Goal: Contribute content: Add original content to the website for others to see

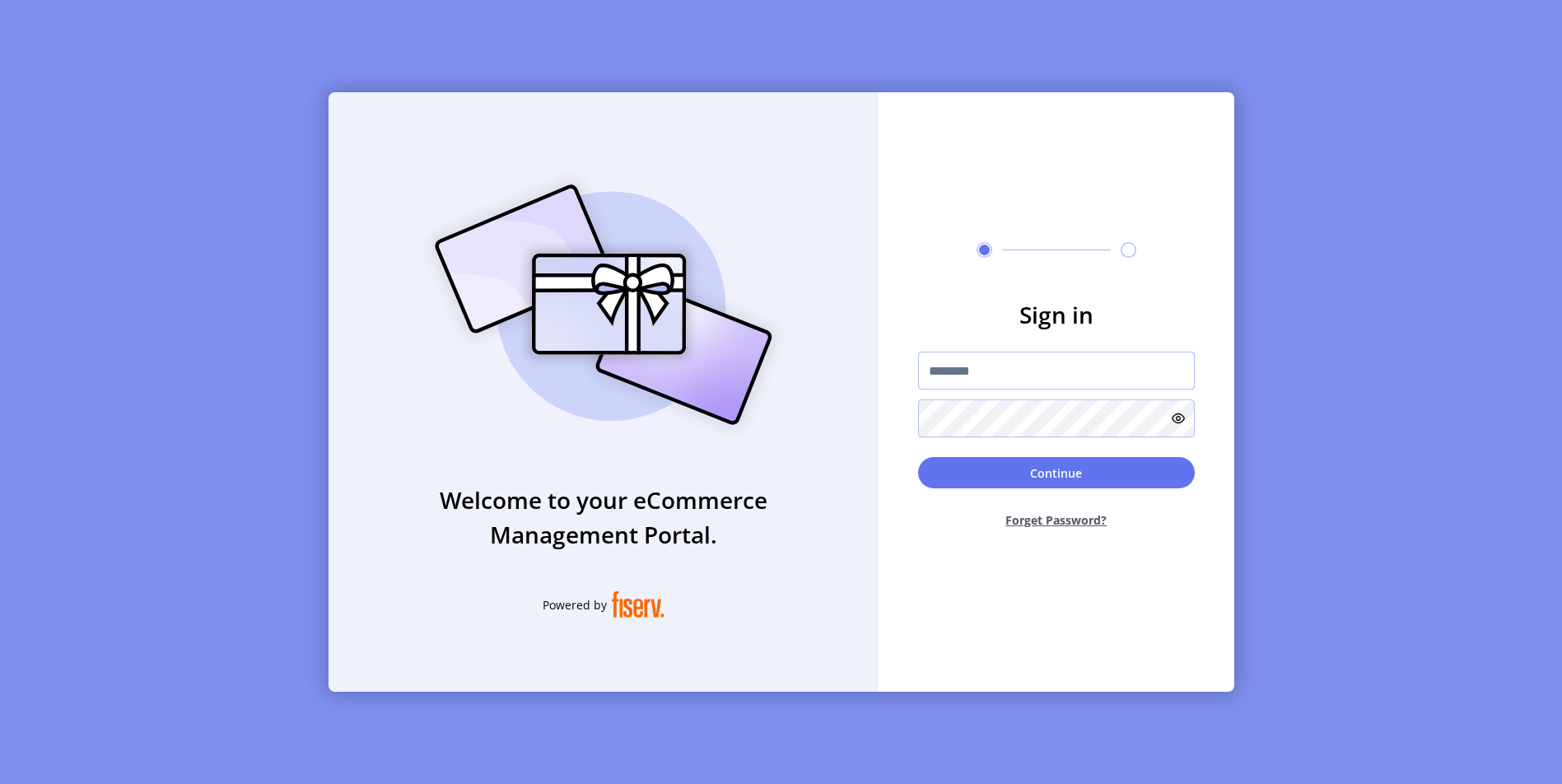
type input "**********"
click at [1077, 476] on button "Continue" at bounding box center [1057, 472] width 277 height 32
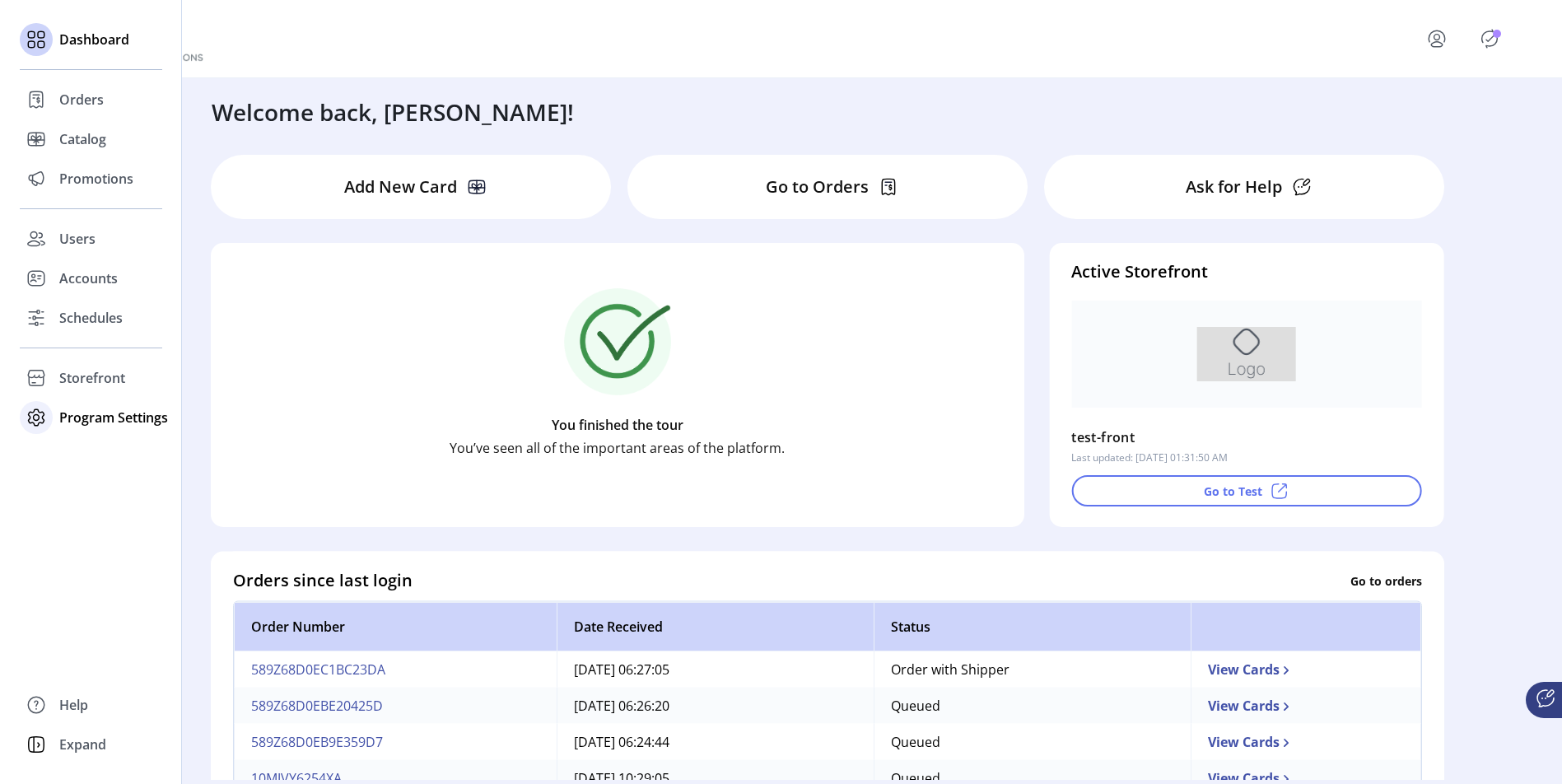
click at [103, 418] on span "Program Settings" at bounding box center [113, 418] width 108 height 20
click at [106, 451] on span "Templates" at bounding box center [92, 451] width 66 height 20
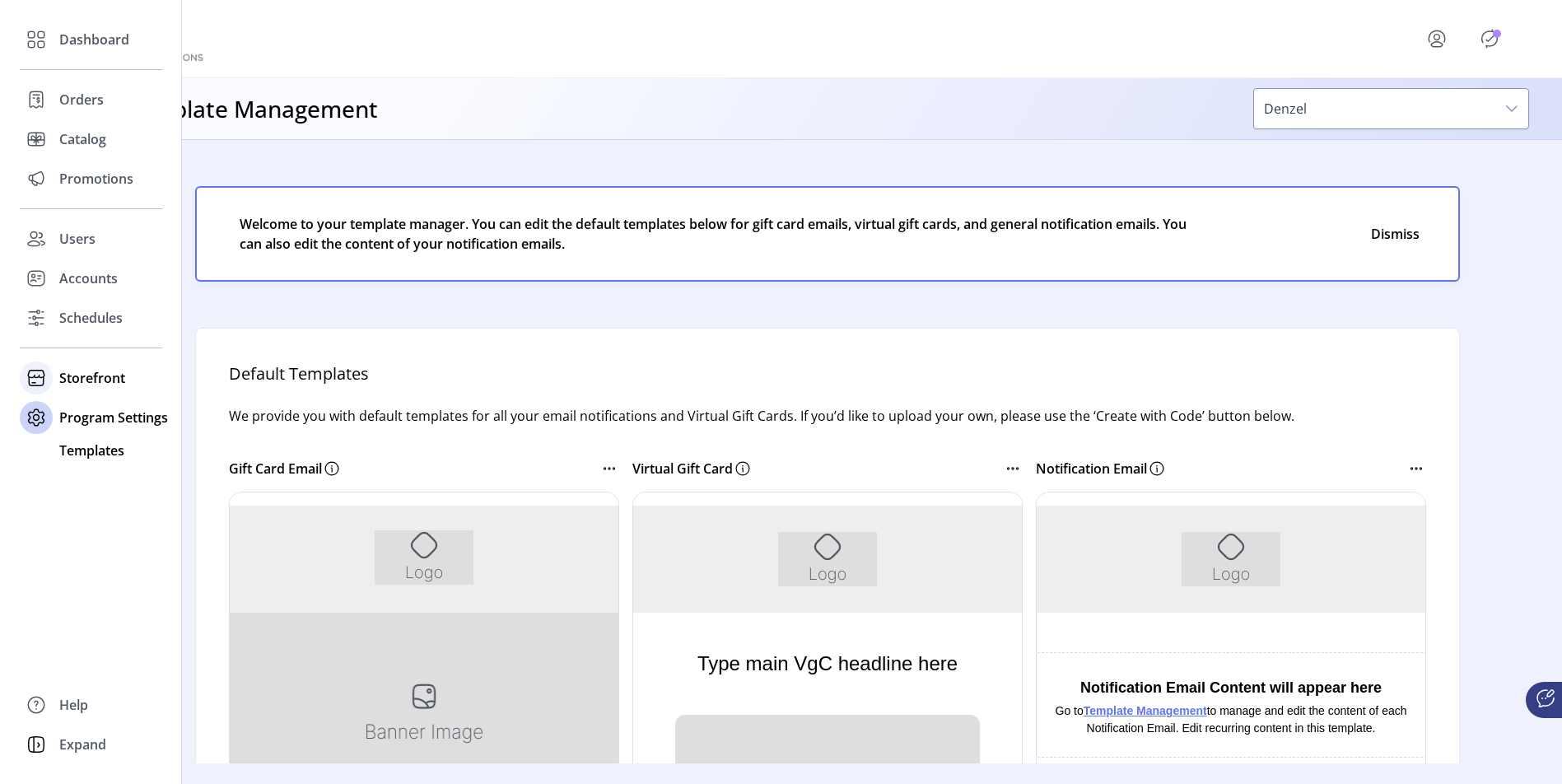
drag, startPoint x: 98, startPoint y: 370, endPoint x: 122, endPoint y: 383, distance: 27.3
click at [98, 371] on span "Storefront" at bounding box center [92, 378] width 66 height 20
click at [127, 412] on span "Configuration" at bounding box center [102, 411] width 86 height 20
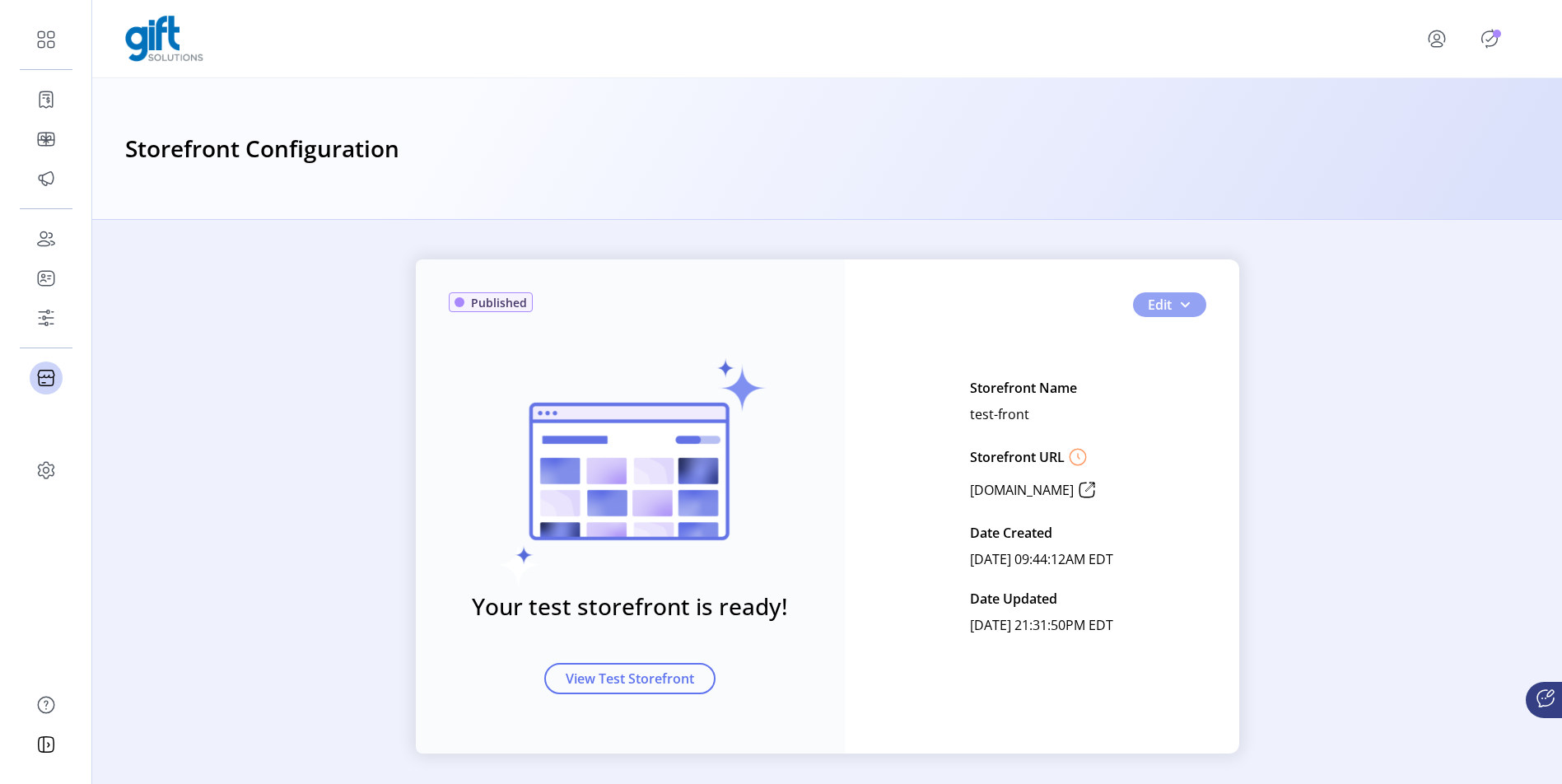
click at [1182, 302] on span "button" at bounding box center [1185, 304] width 13 height 13
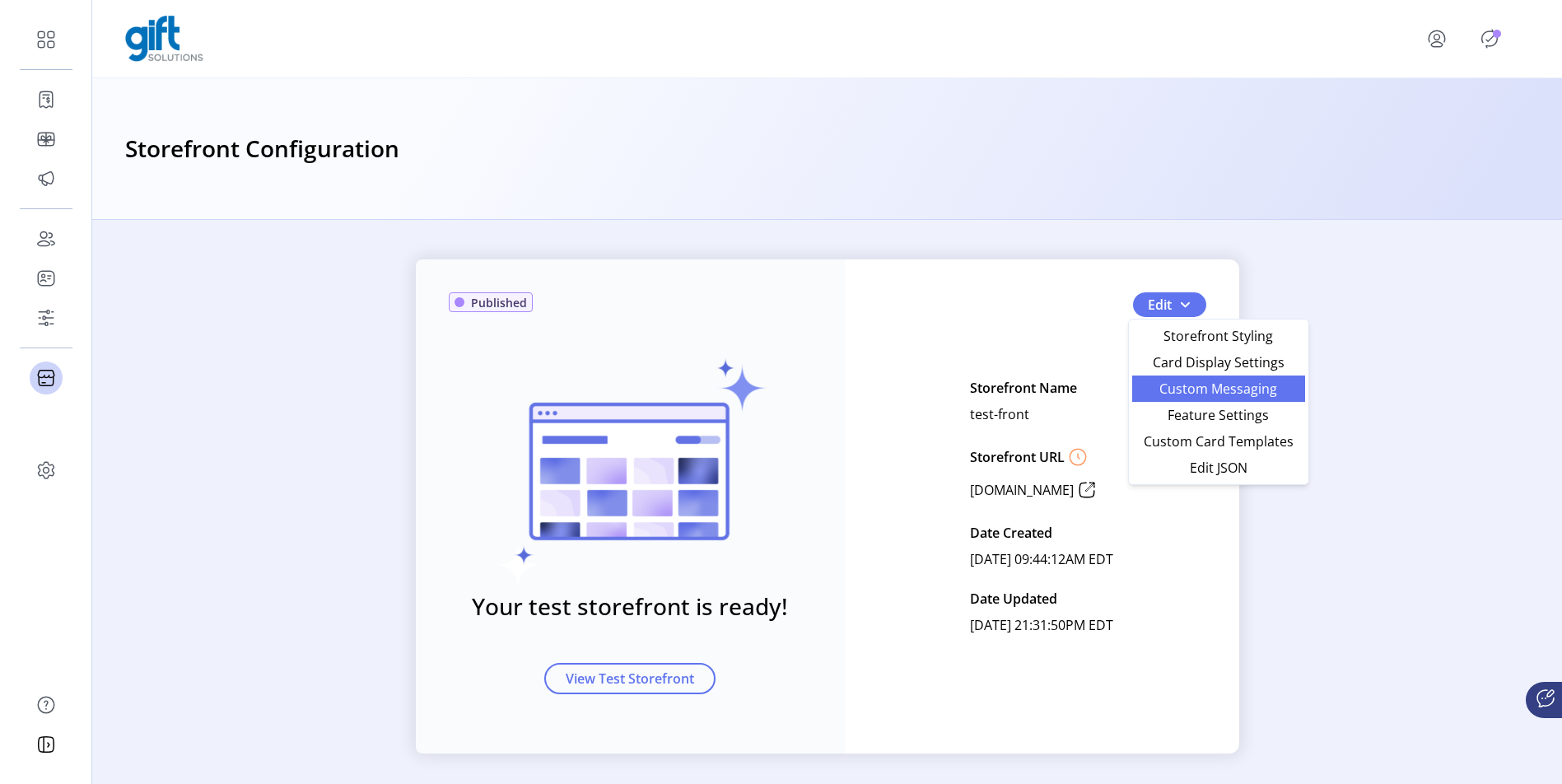
click at [1252, 393] on span "Custom Messaging" at bounding box center [1218, 388] width 153 height 13
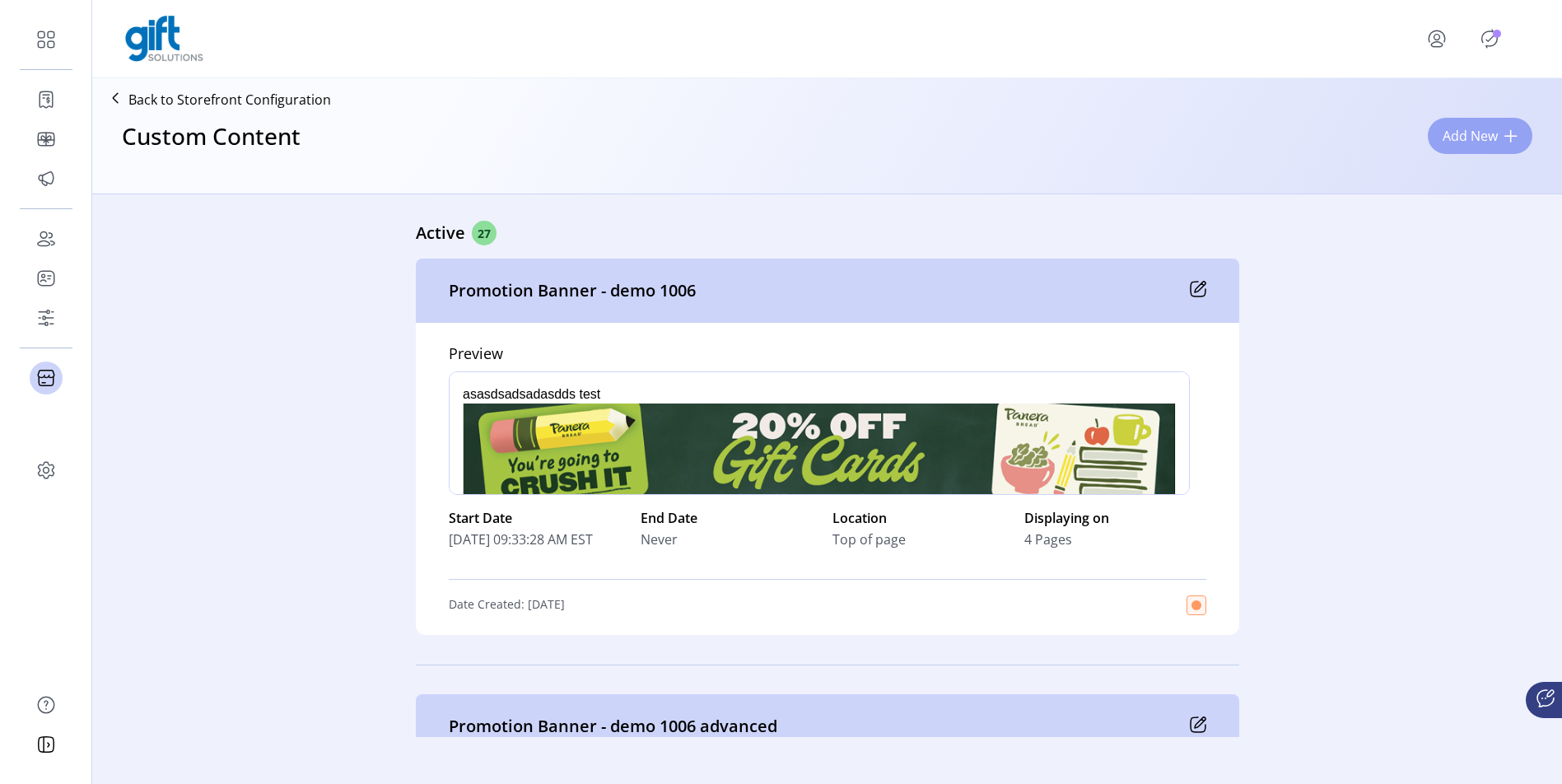
click at [1504, 139] on span at bounding box center [1510, 135] width 13 height 13
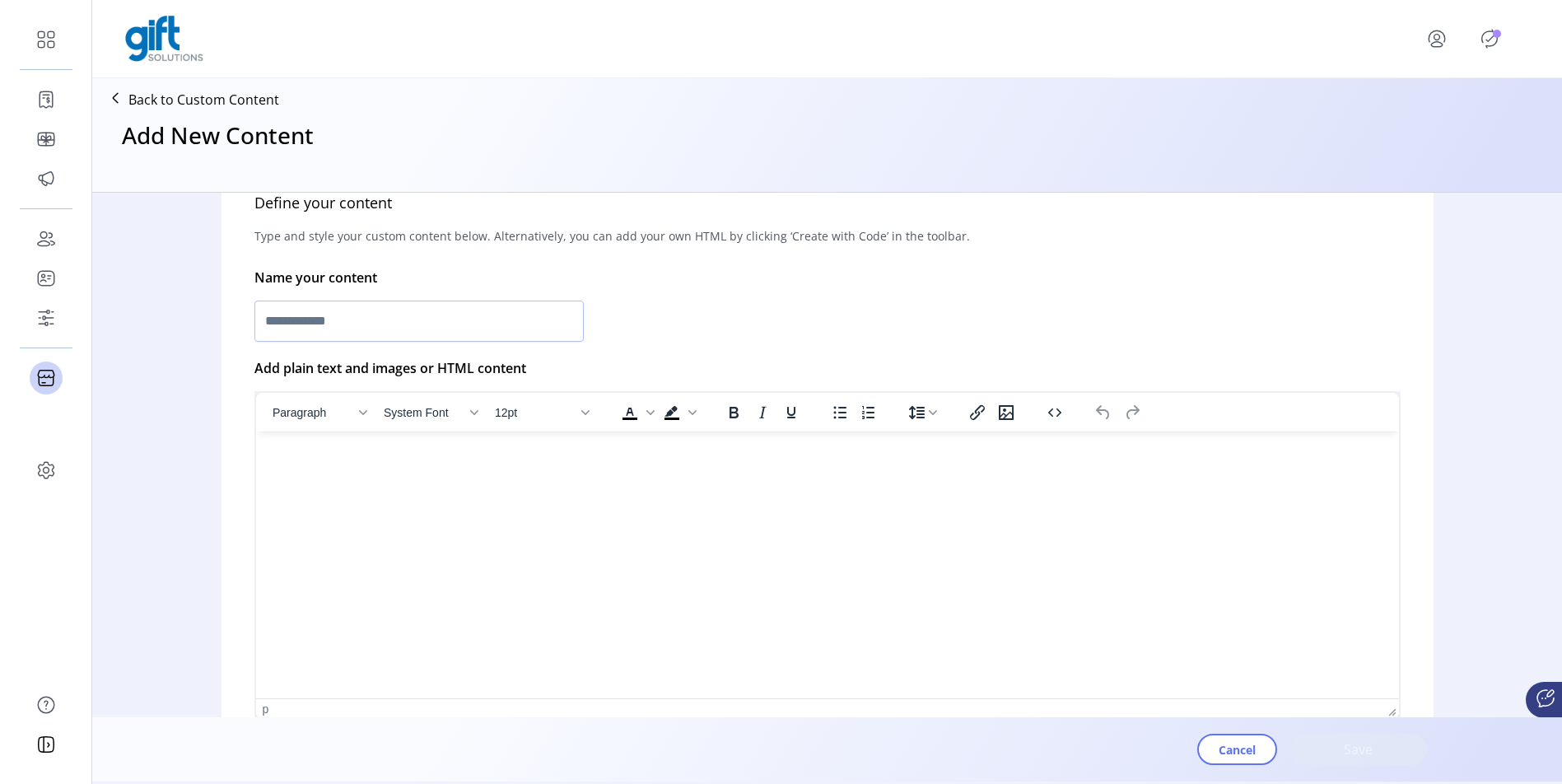
scroll to position [539, 0]
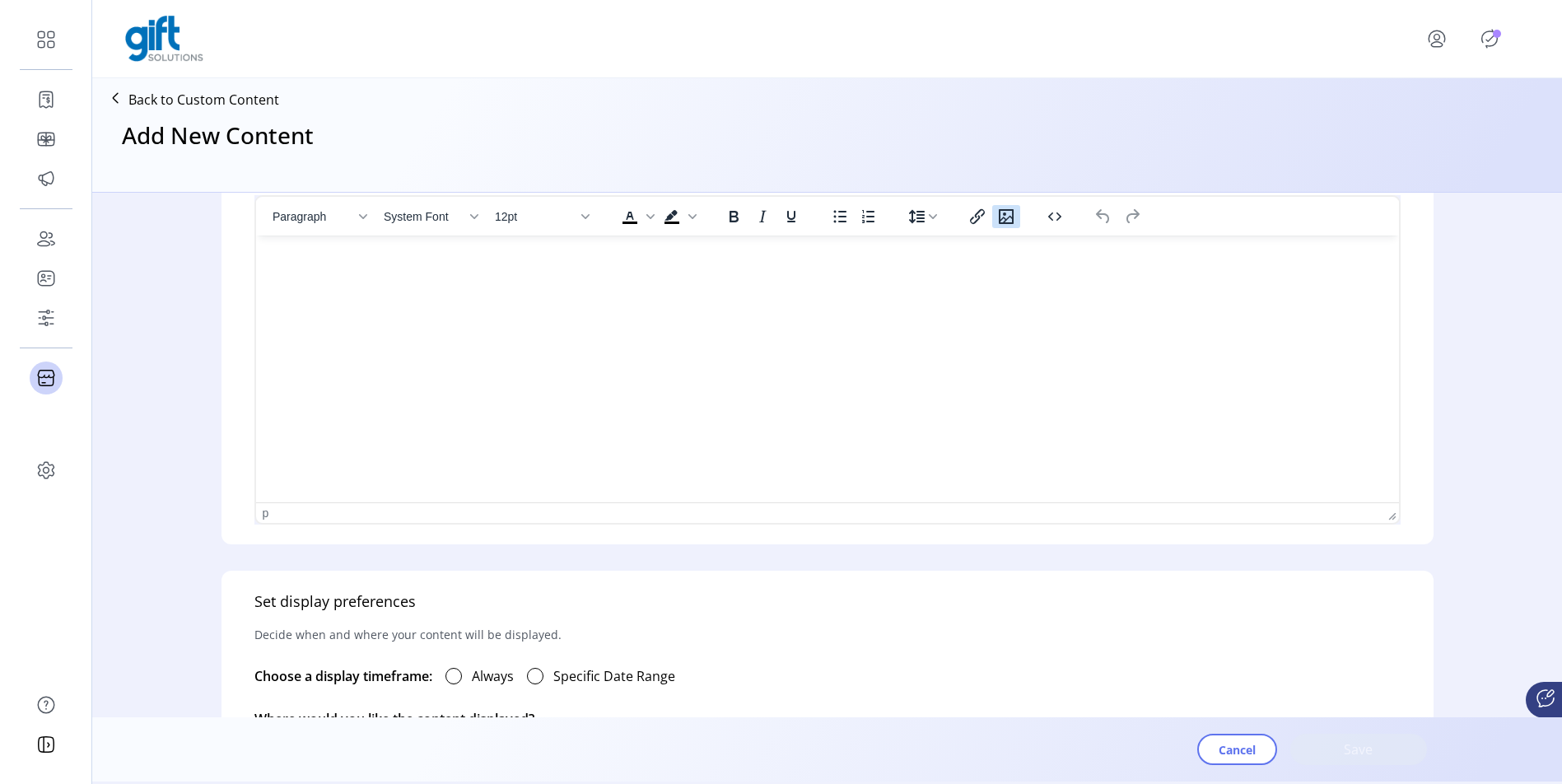
click at [1006, 224] on icon "Insert/edit image" at bounding box center [1007, 216] width 20 height 20
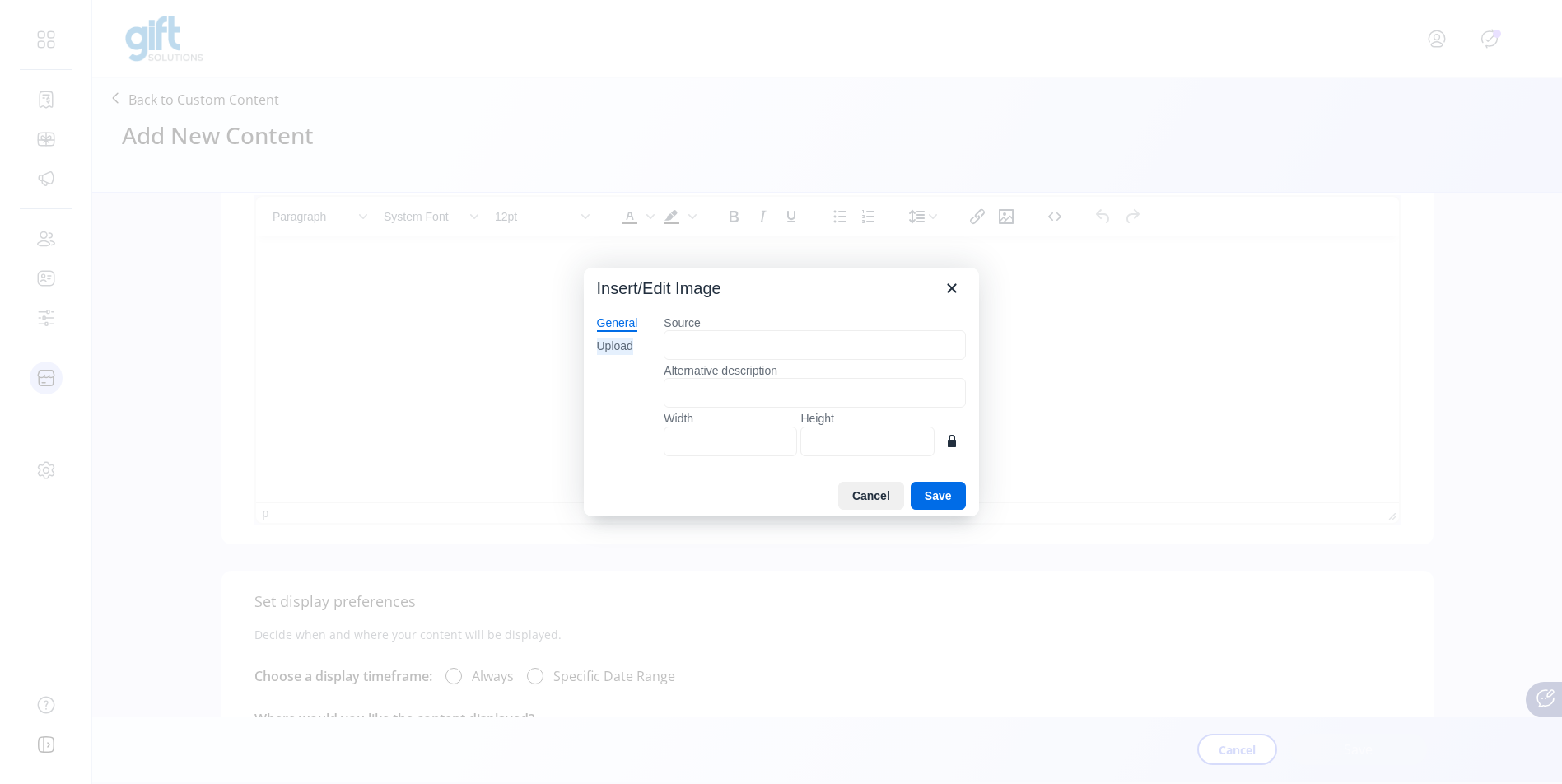
click at [621, 340] on div "Upload" at bounding box center [615, 346] width 36 height 17
drag, startPoint x: 717, startPoint y: 346, endPoint x: 729, endPoint y: 349, distance: 12.4
click at [717, 346] on div "Drop an image here Browse for an image" at bounding box center [814, 387] width 302 height 143
click at [842, 405] on button "Browse for an image" at bounding box center [815, 402] width 142 height 28
click at [953, 288] on icon "Close" at bounding box center [952, 288] width 20 height 20
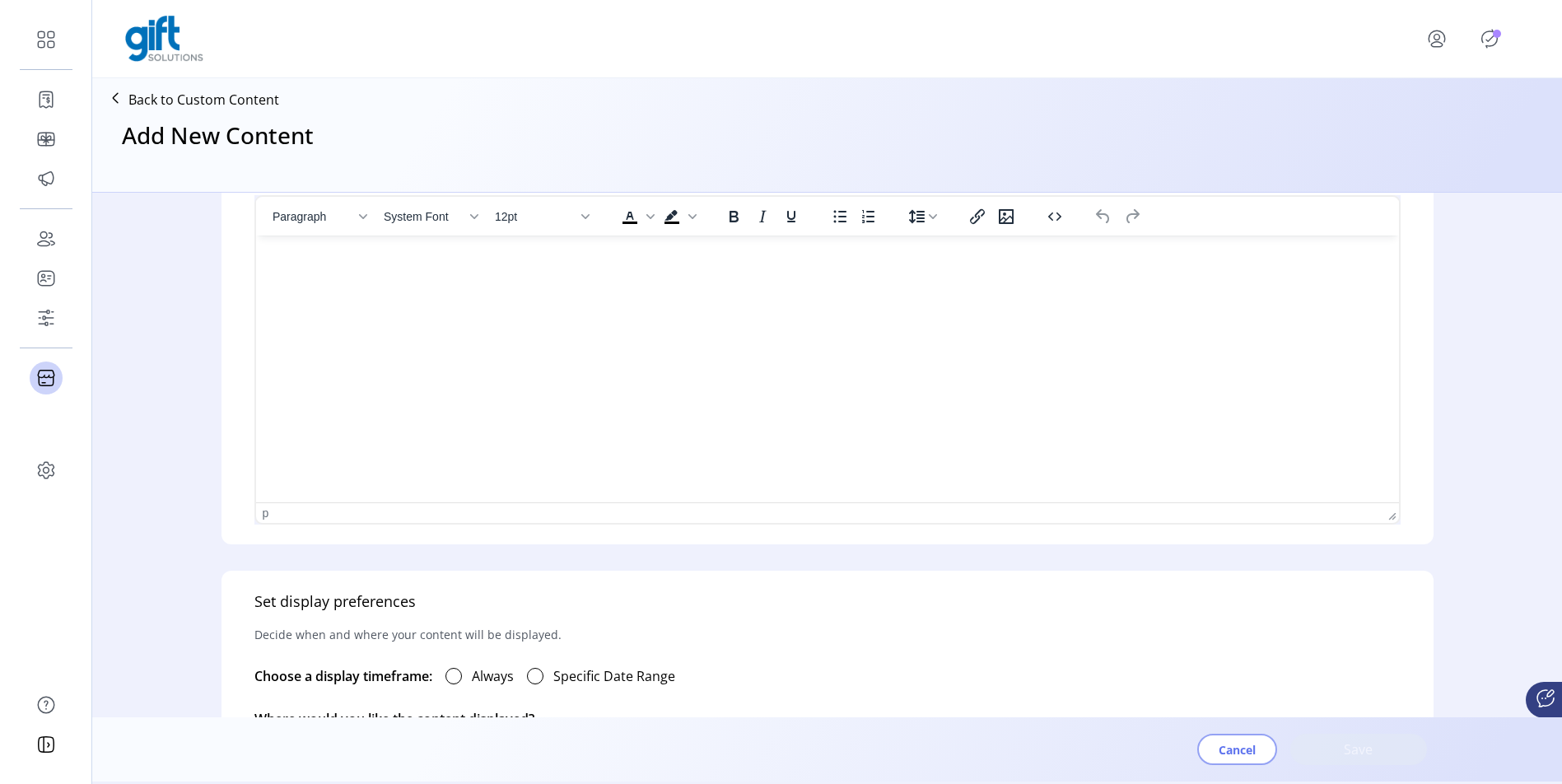
click at [1251, 752] on span "Cancel" at bounding box center [1236, 748] width 37 height 17
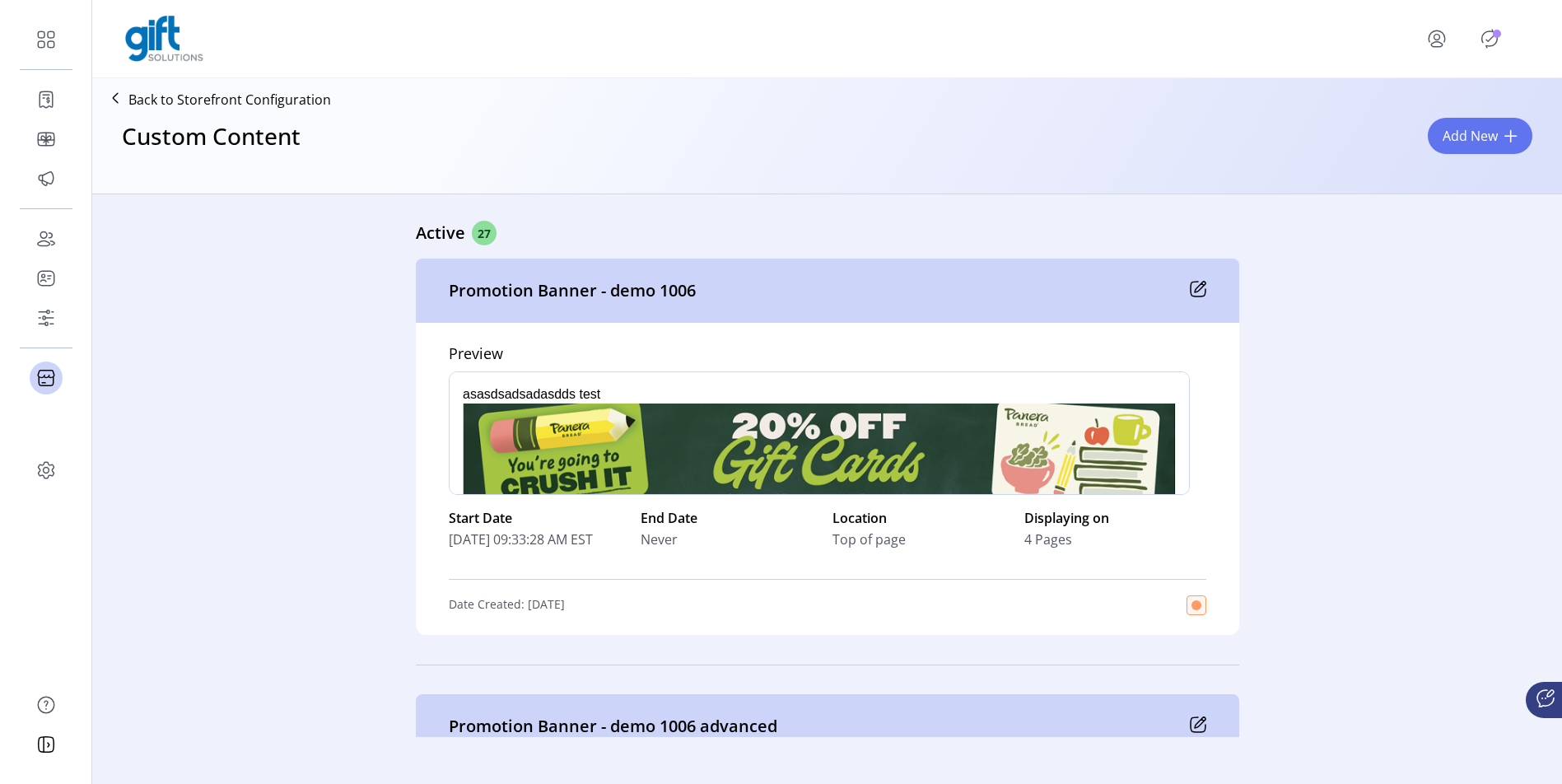
scroll to position [280, 0]
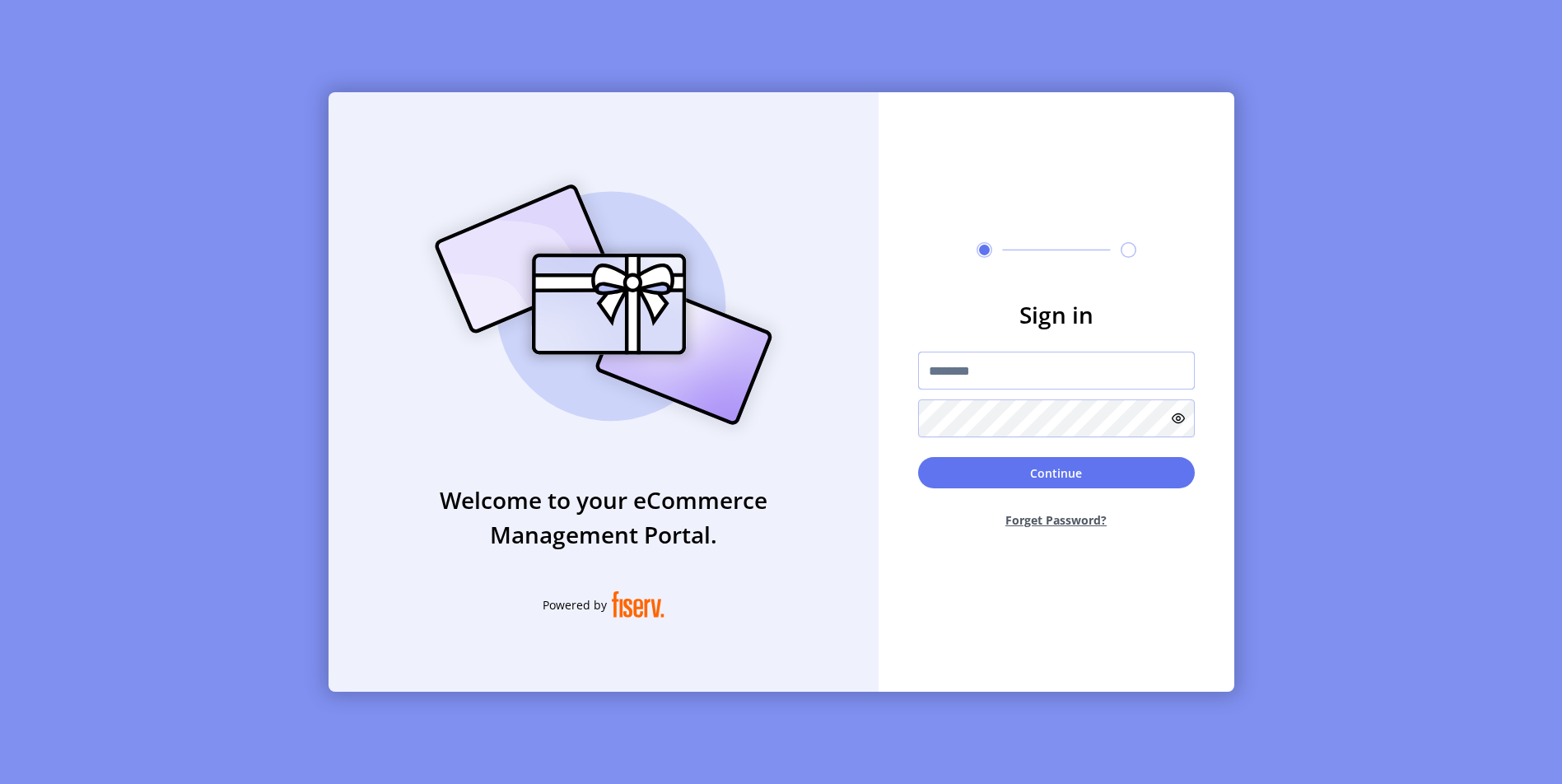
type input "**********"
click at [1077, 479] on button "Continue" at bounding box center [1057, 472] width 277 height 32
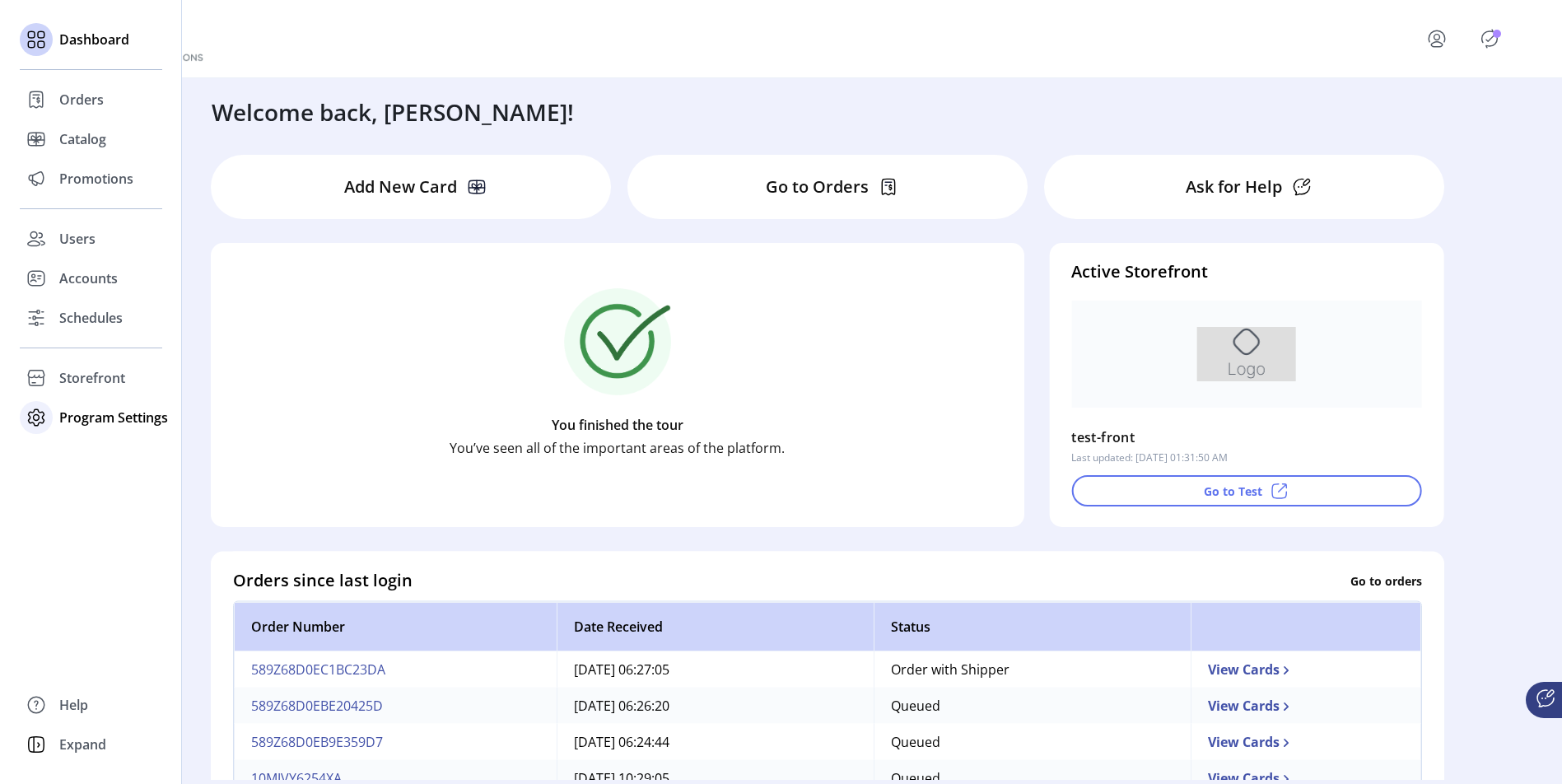
click at [129, 418] on span "Program Settings" at bounding box center [113, 418] width 108 height 20
click at [104, 450] on span "Templates" at bounding box center [92, 451] width 66 height 20
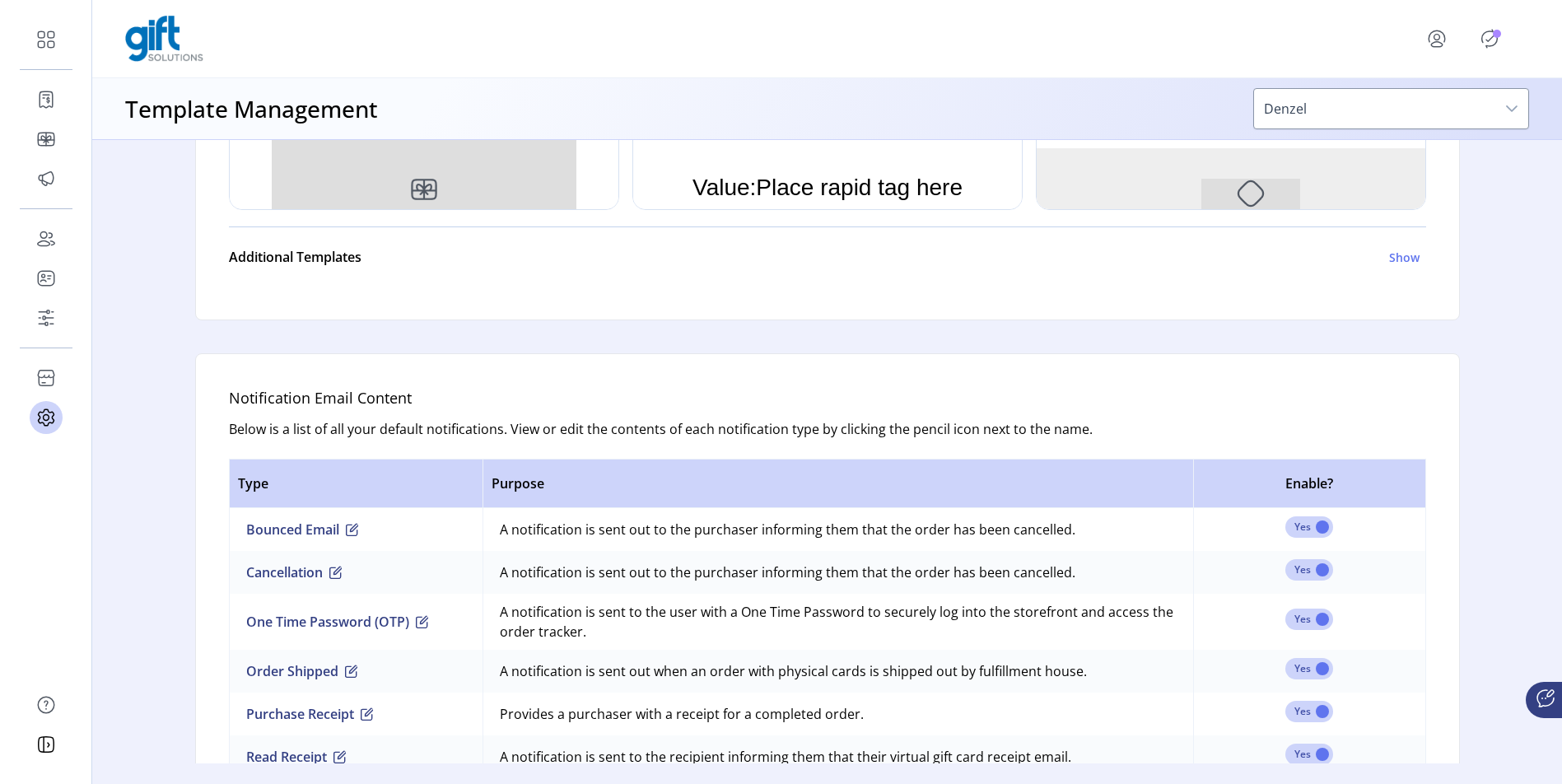
scroll to position [867, 0]
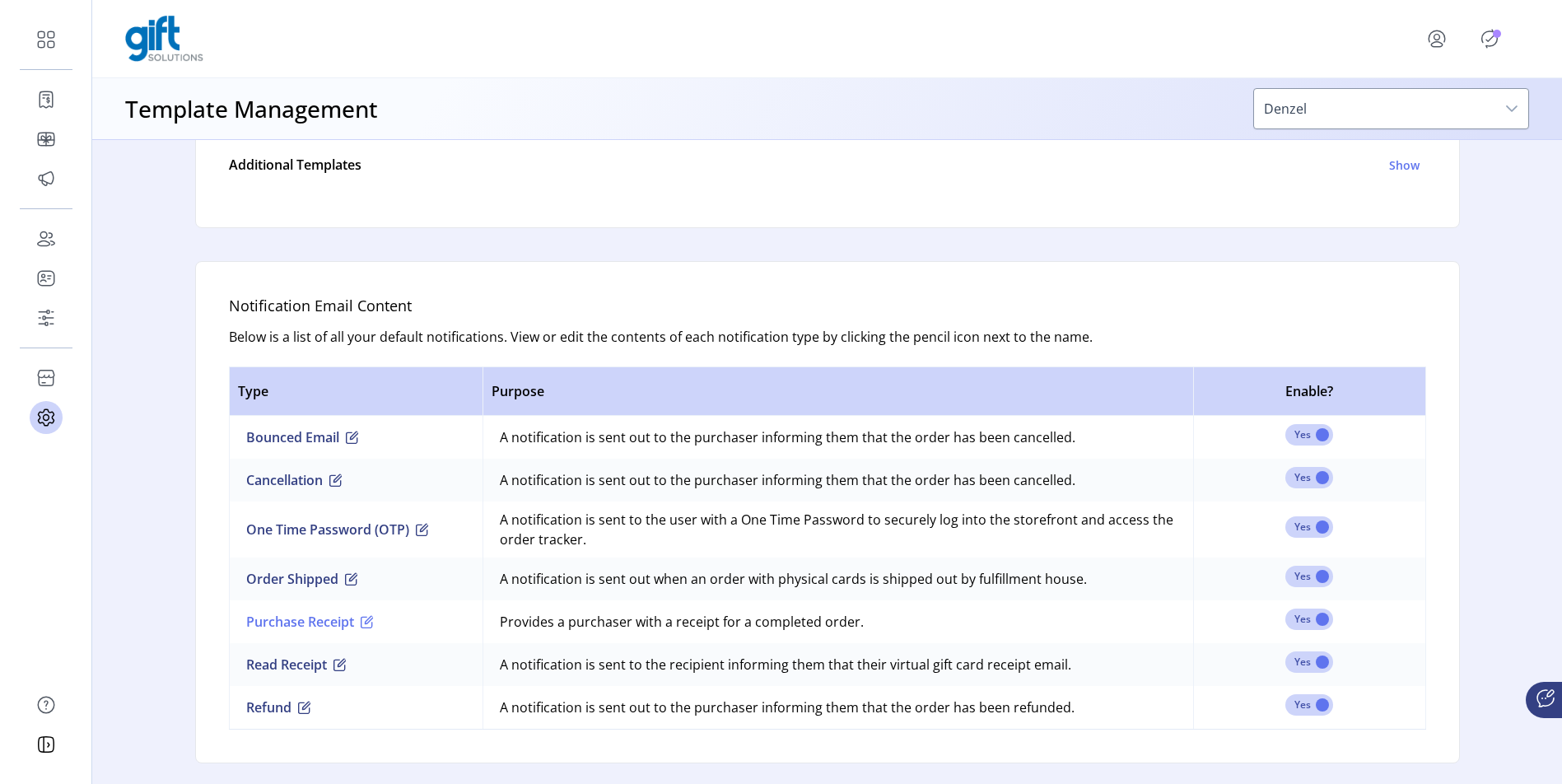
click at [364, 622] on span "button" at bounding box center [366, 621] width 13 height 13
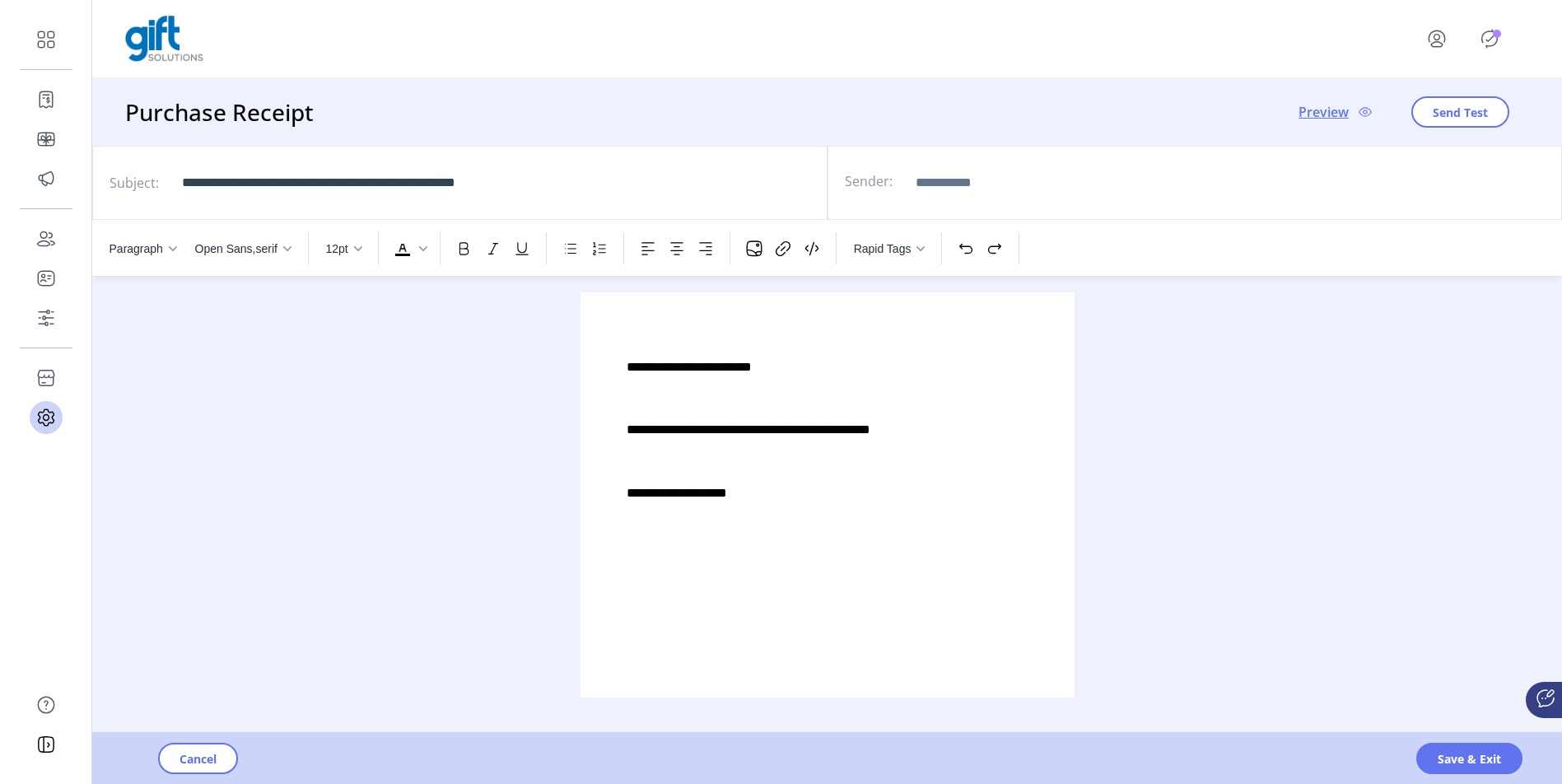
click at [850, 479] on div "**********" at bounding box center [826, 430] width 402 height 144
click at [902, 437] on p "**********" at bounding box center [826, 430] width 402 height 18
click at [948, 195] on input "Sender:" at bounding box center [1029, 183] width 247 height 40
click at [916, 252] on div "Rapid Tags populate information from a gift card order into the template that i…" at bounding box center [921, 248] width 13 height 8
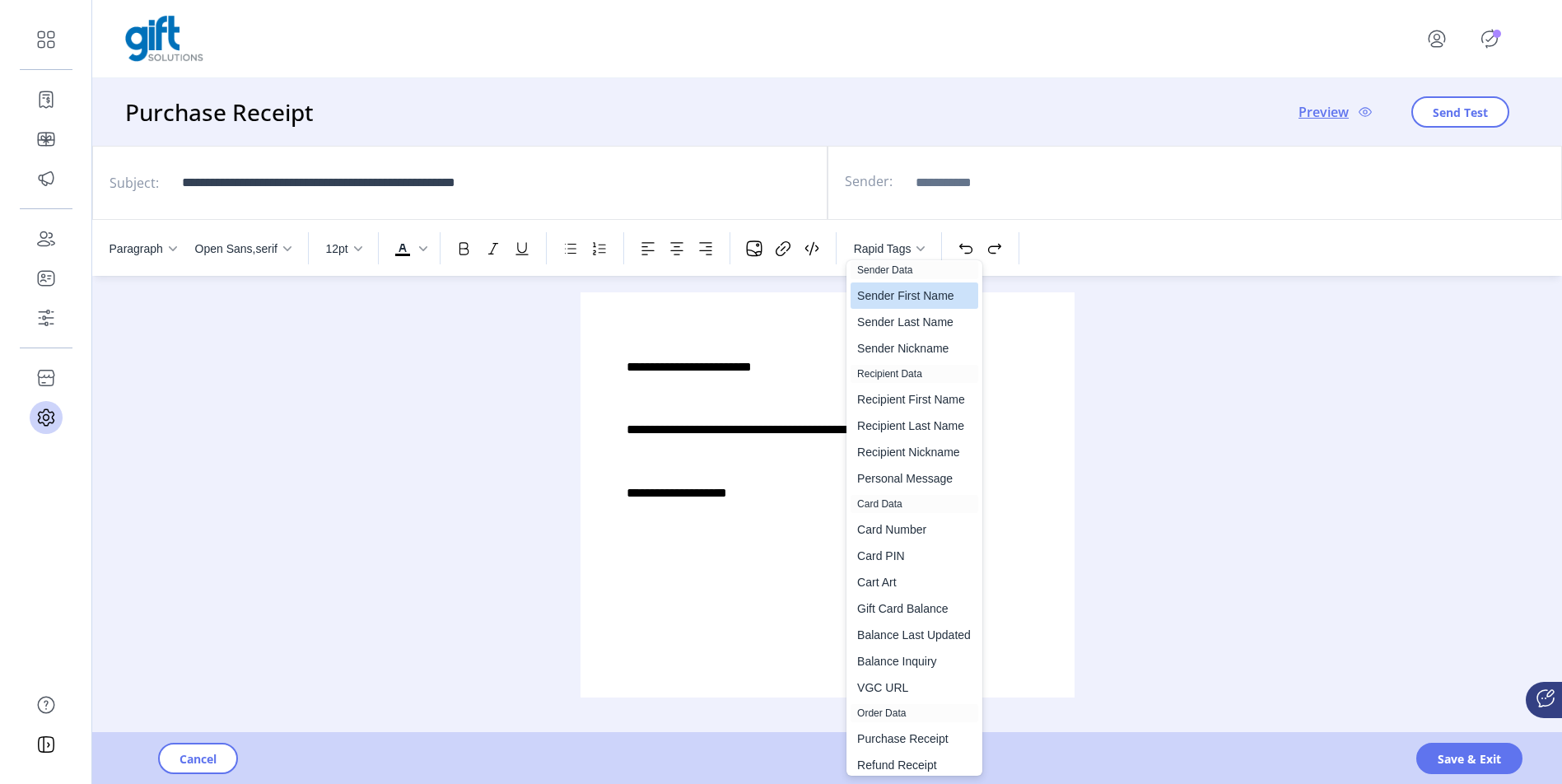
click at [920, 295] on div "Sender First Name" at bounding box center [914, 296] width 114 height 20
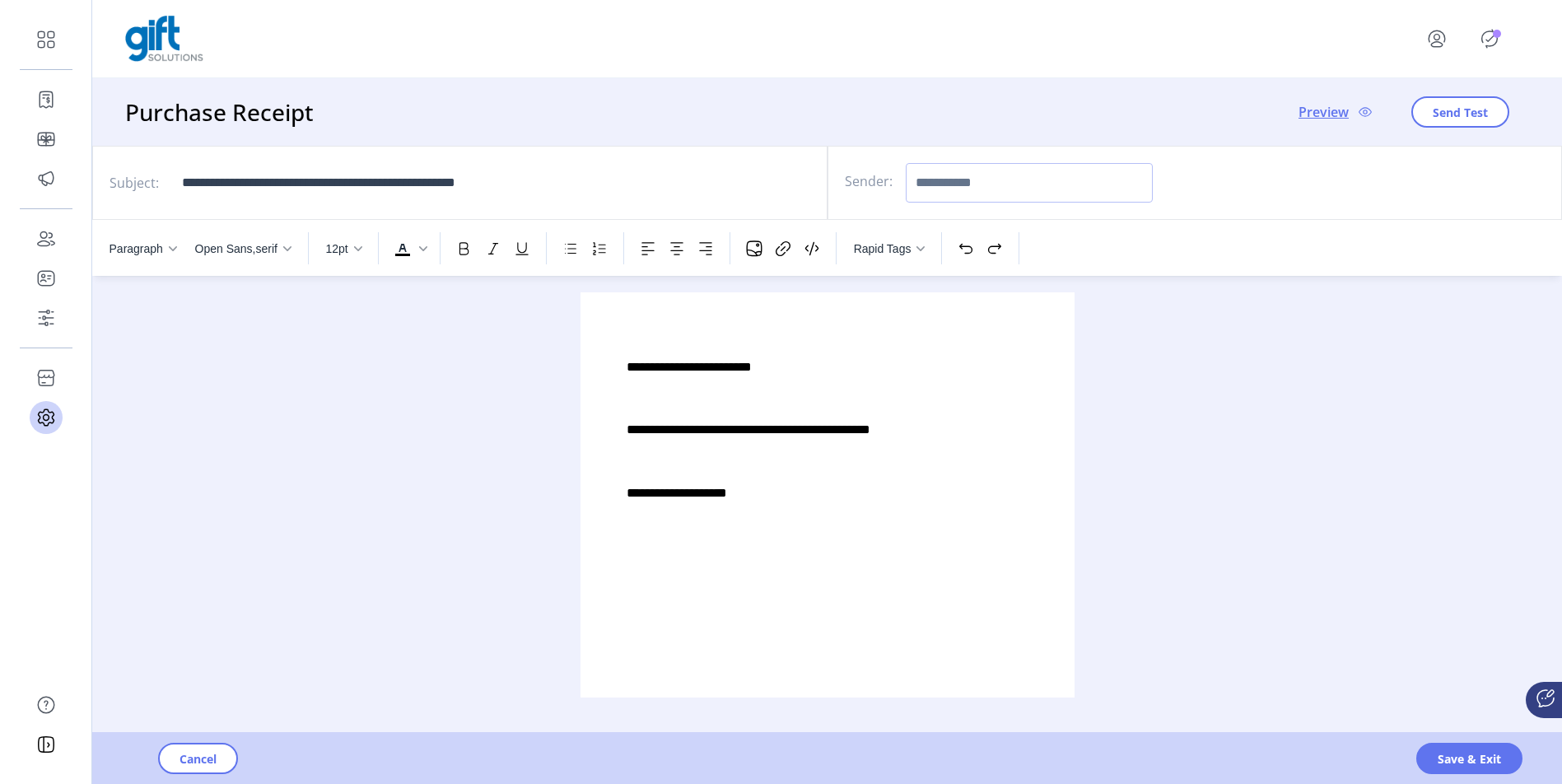
click at [992, 180] on input "Sender:" at bounding box center [1029, 183] width 247 height 40
click at [920, 248] on icon "Rapid Tags populate information from a gift card order into the template that i…" at bounding box center [921, 248] width 8 height 8
click at [962, 185] on input "*********" at bounding box center [1029, 183] width 247 height 40
type input "**********"
click at [1478, 760] on span "Save & Exit" at bounding box center [1470, 758] width 64 height 17
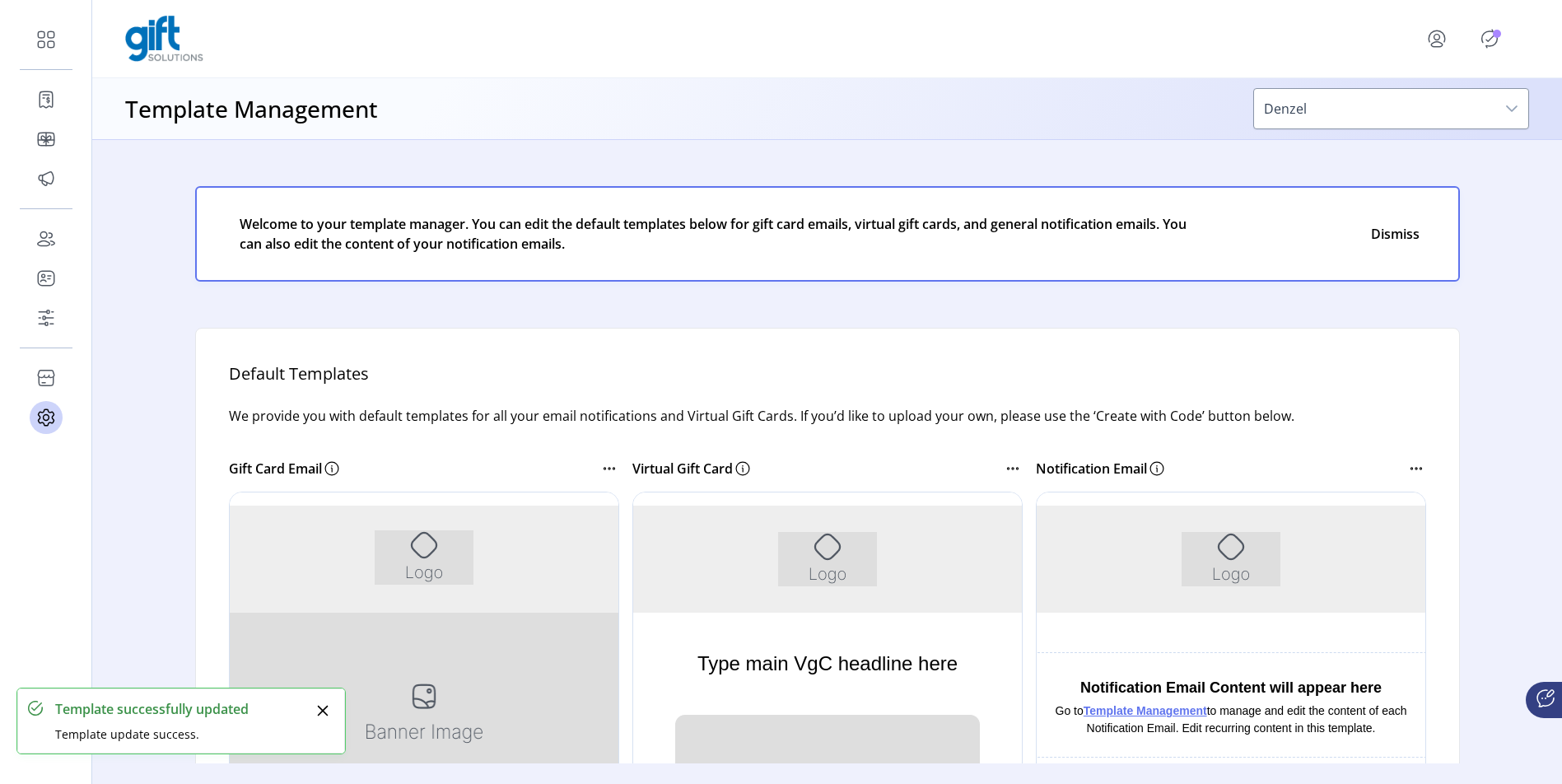
click at [1497, 32] on p-badge "Publisher Panel" at bounding box center [1497, 34] width 8 height 8
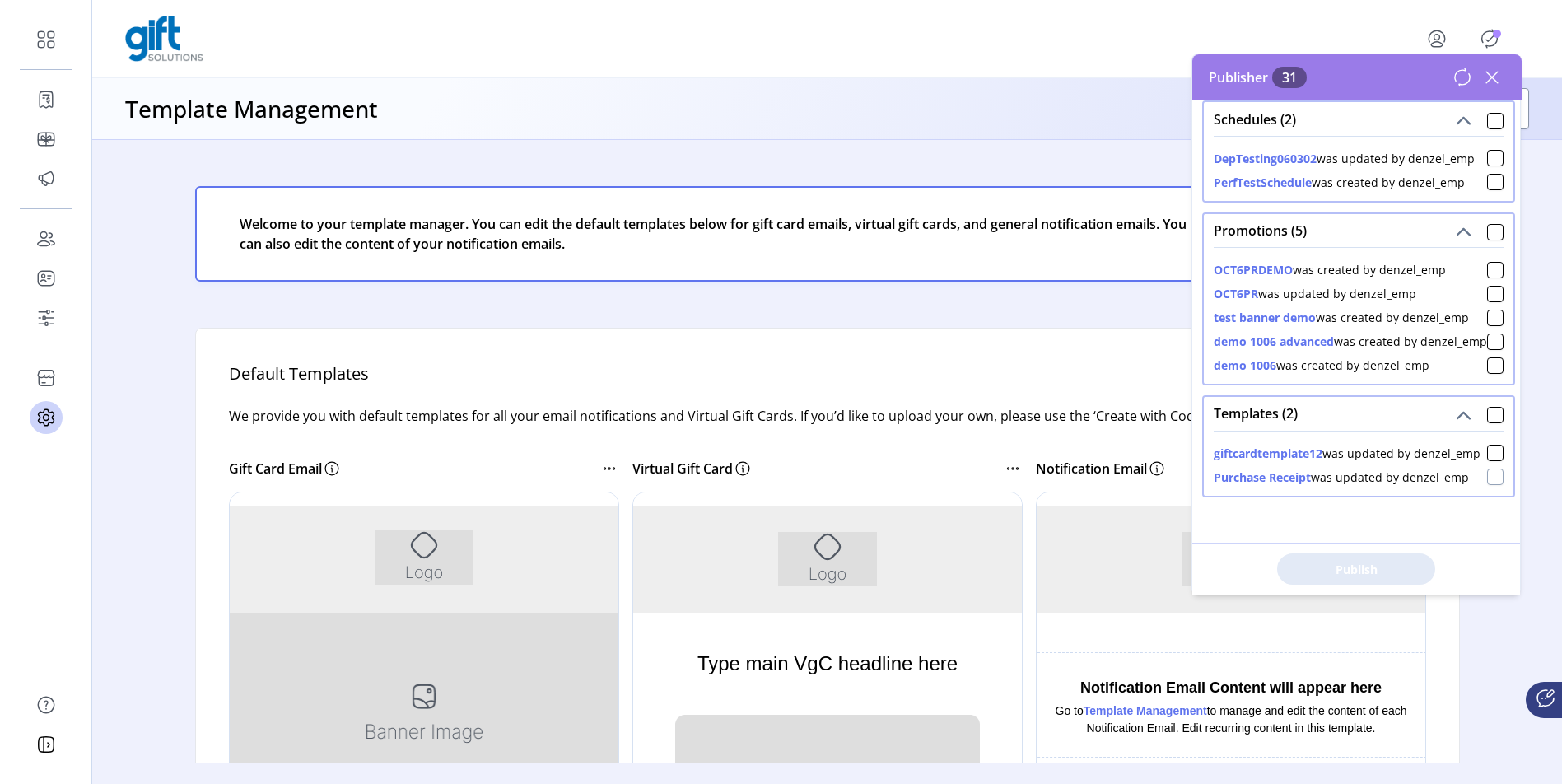
click at [1488, 480] on div at bounding box center [1495, 476] width 17 height 17
click at [1372, 567] on span "Publish 1 Items" at bounding box center [1356, 569] width 115 height 17
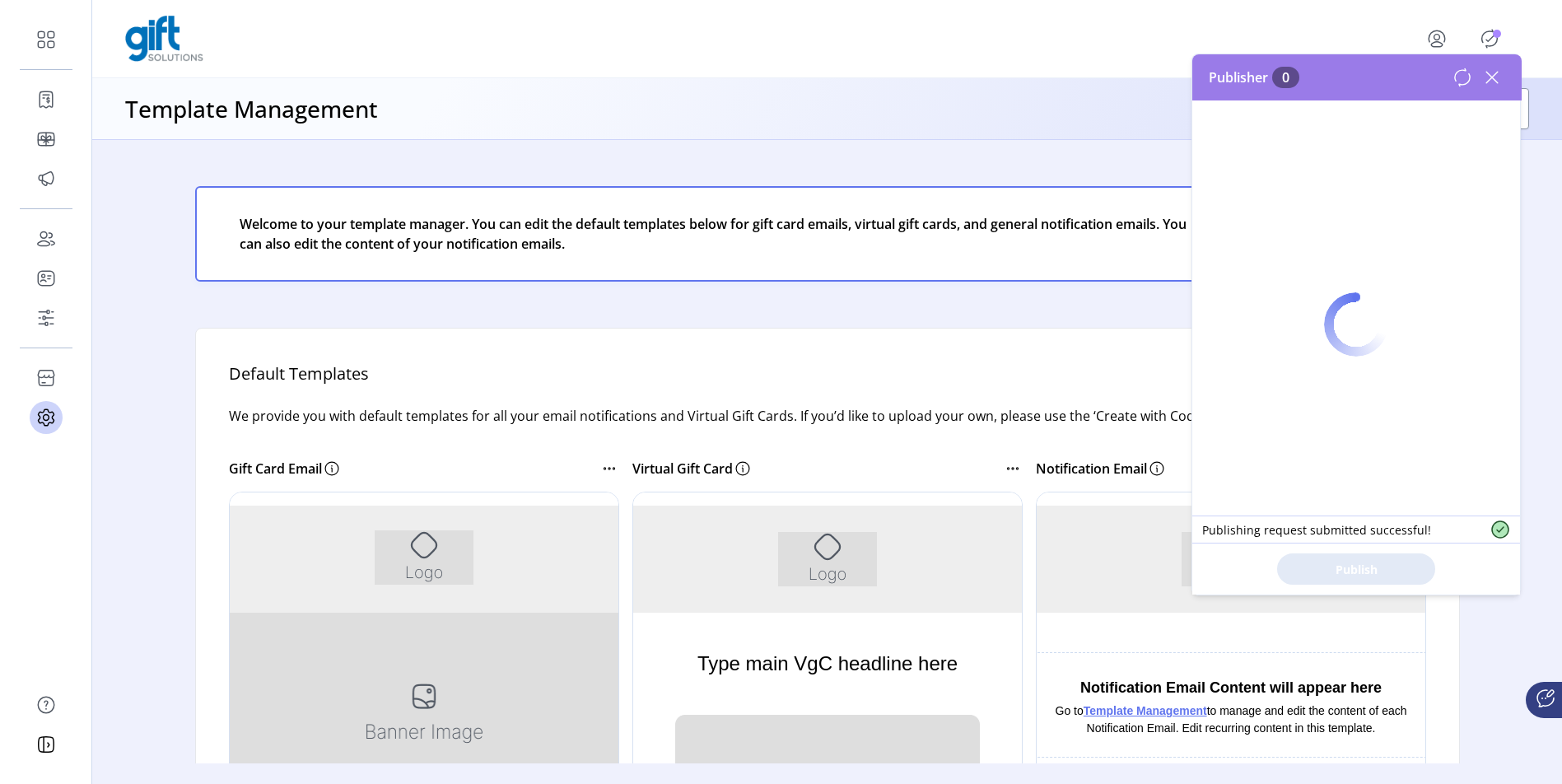
scroll to position [0, 0]
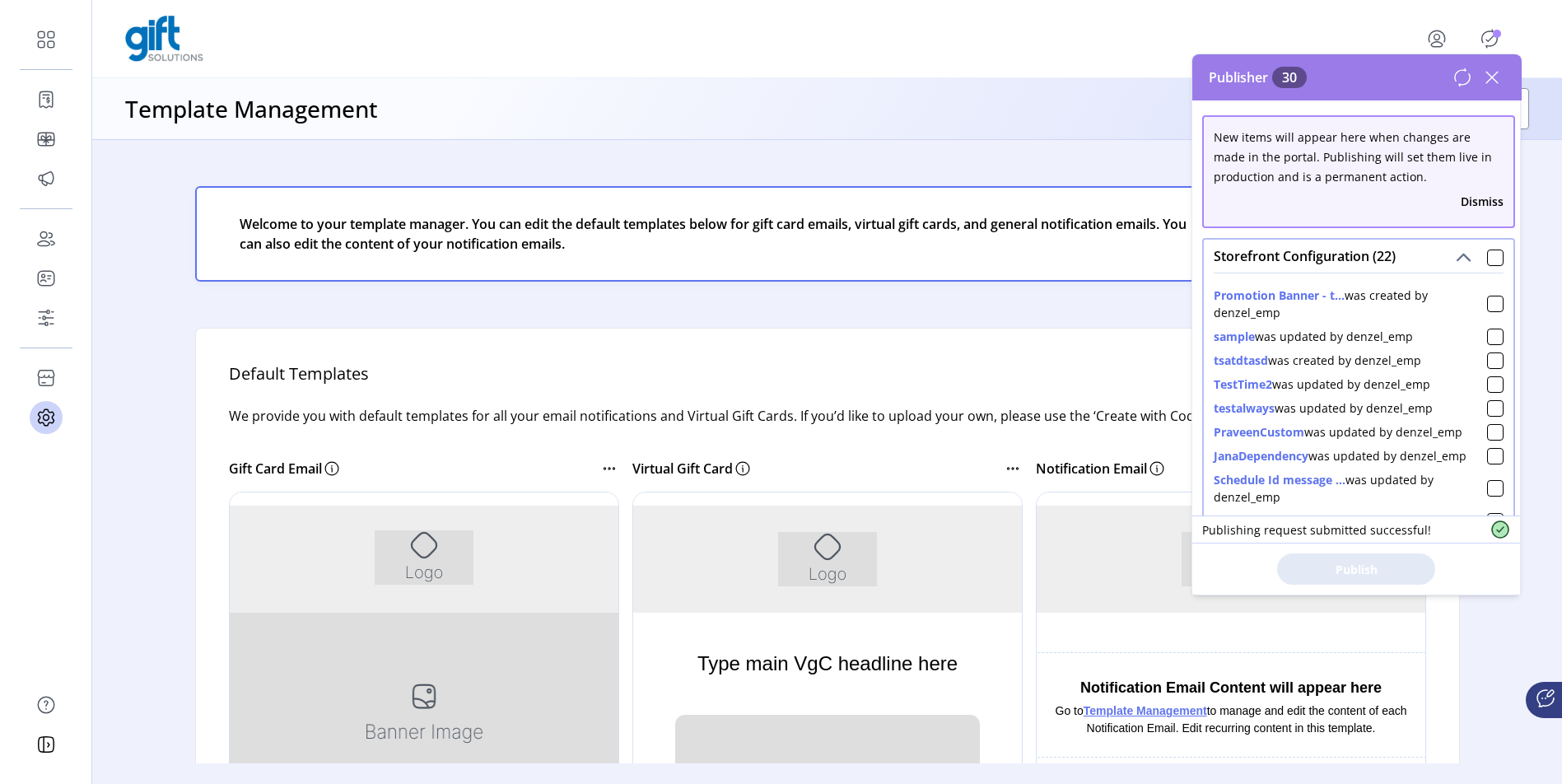
click at [1498, 80] on icon at bounding box center [1492, 77] width 27 height 27
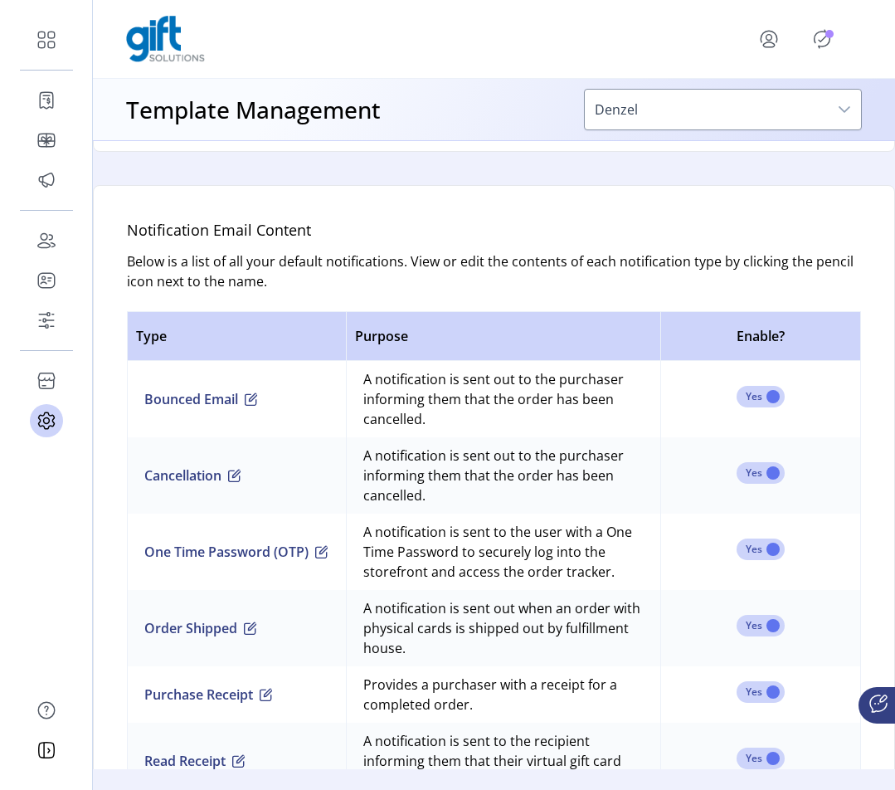
scroll to position [1111, 0]
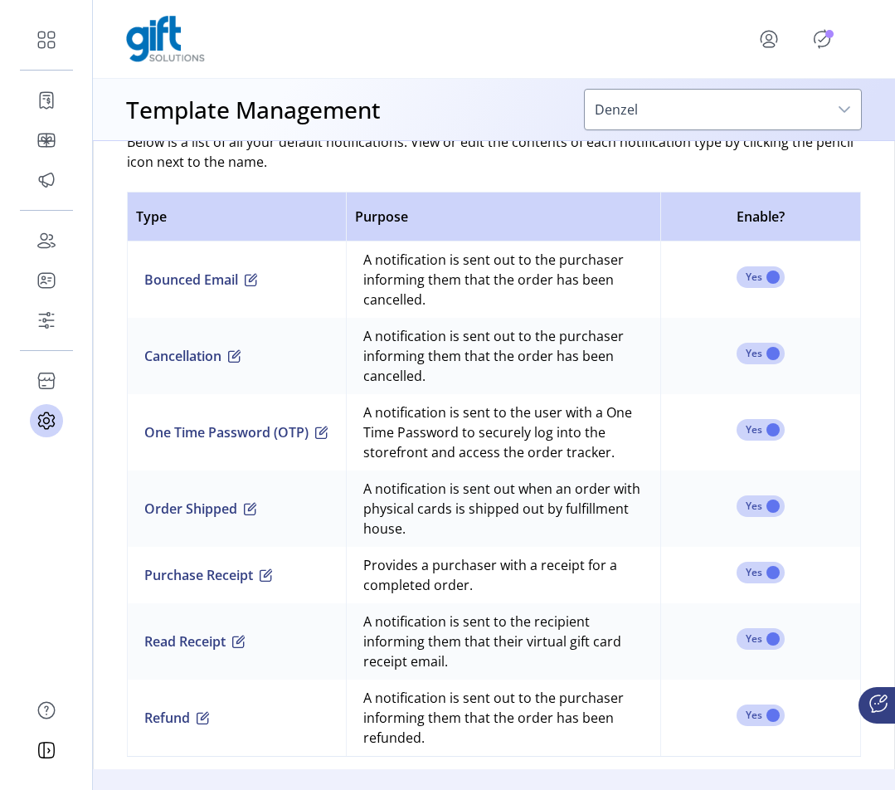
click at [267, 574] on span "button" at bounding box center [266, 574] width 13 height 13
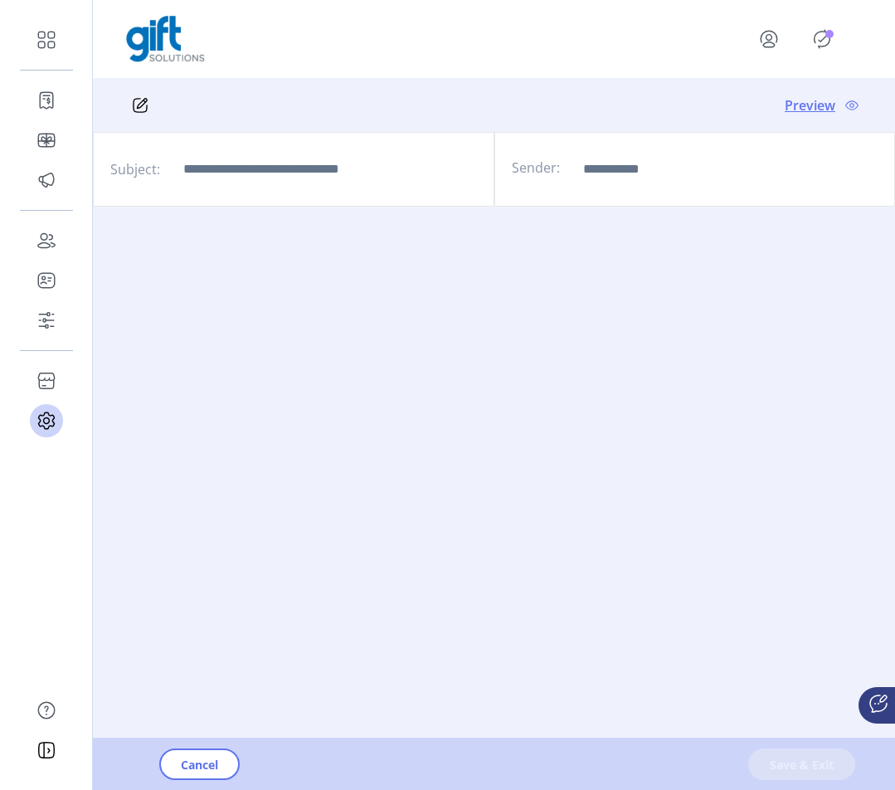
type input "**********"
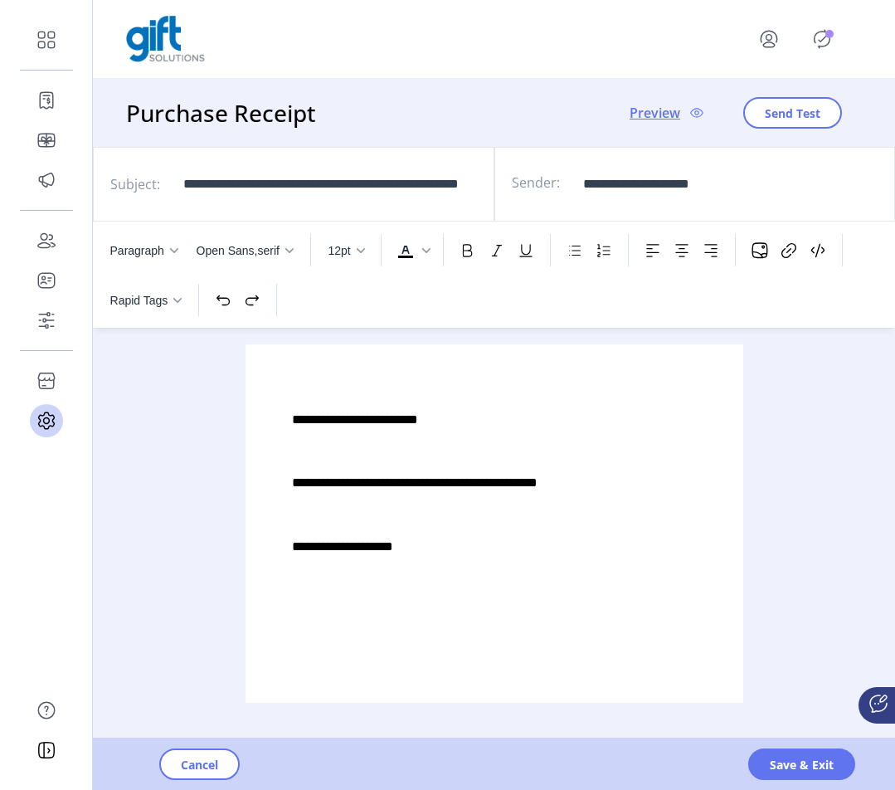
click at [622, 485] on p "**********" at bounding box center [493, 483] width 405 height 18
click at [795, 763] on span "Save & Exit" at bounding box center [802, 764] width 64 height 17
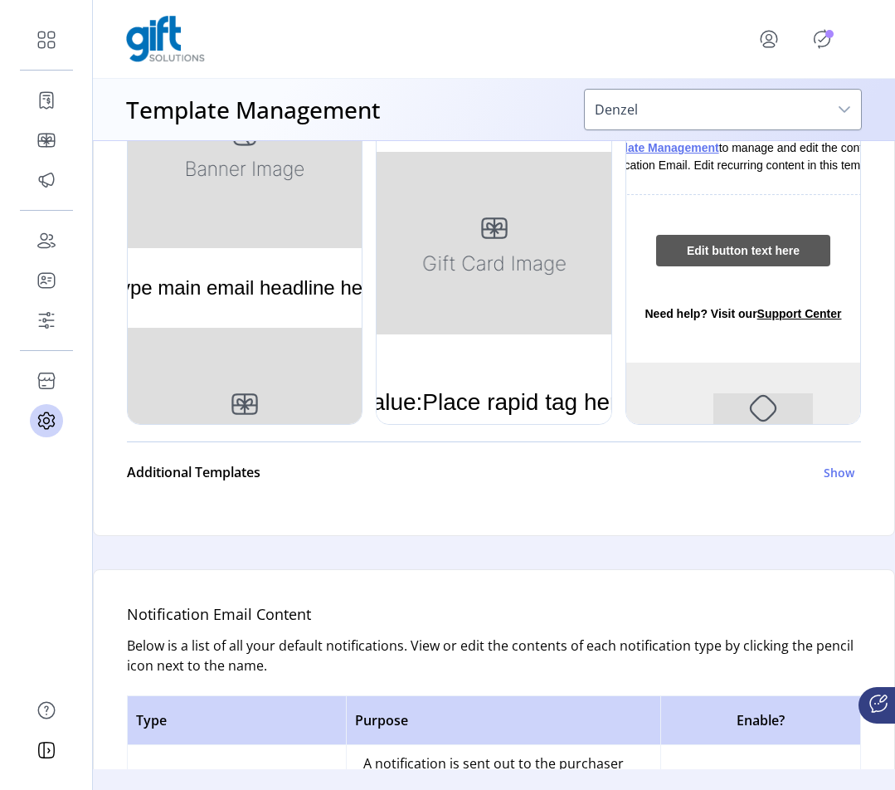
scroll to position [1133, 0]
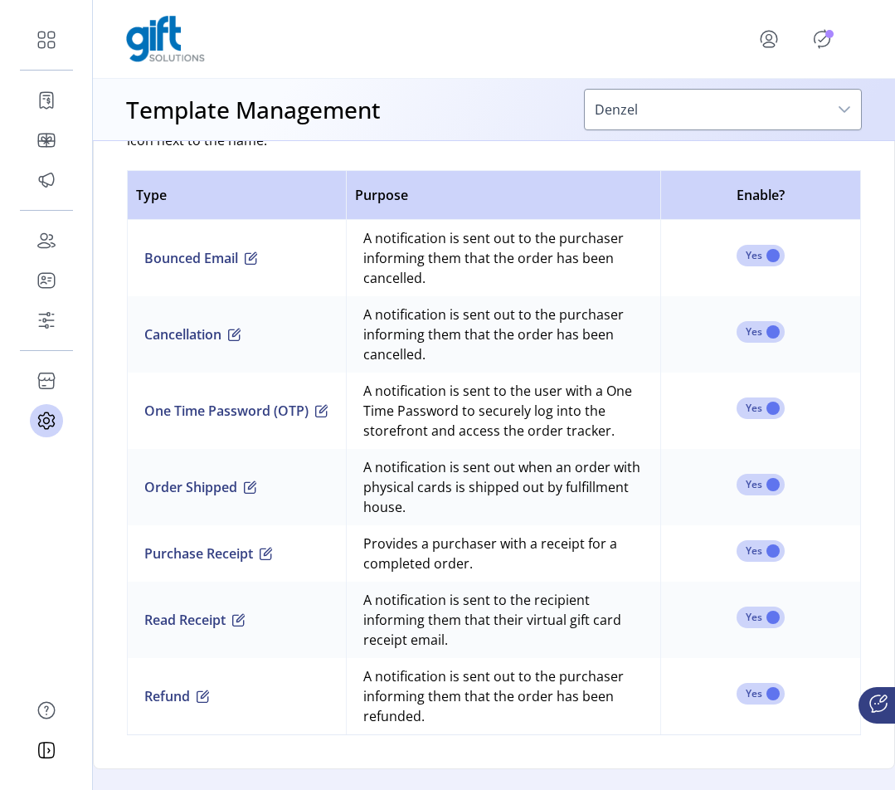
click at [320, 412] on span "button" at bounding box center [321, 410] width 13 height 13
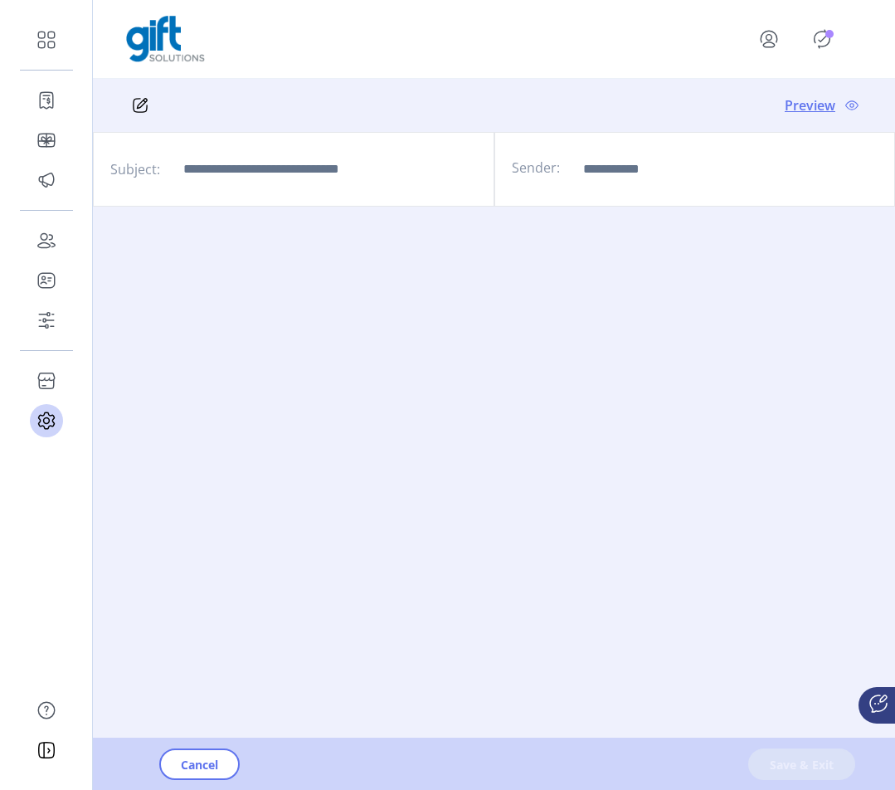
type input "**********"
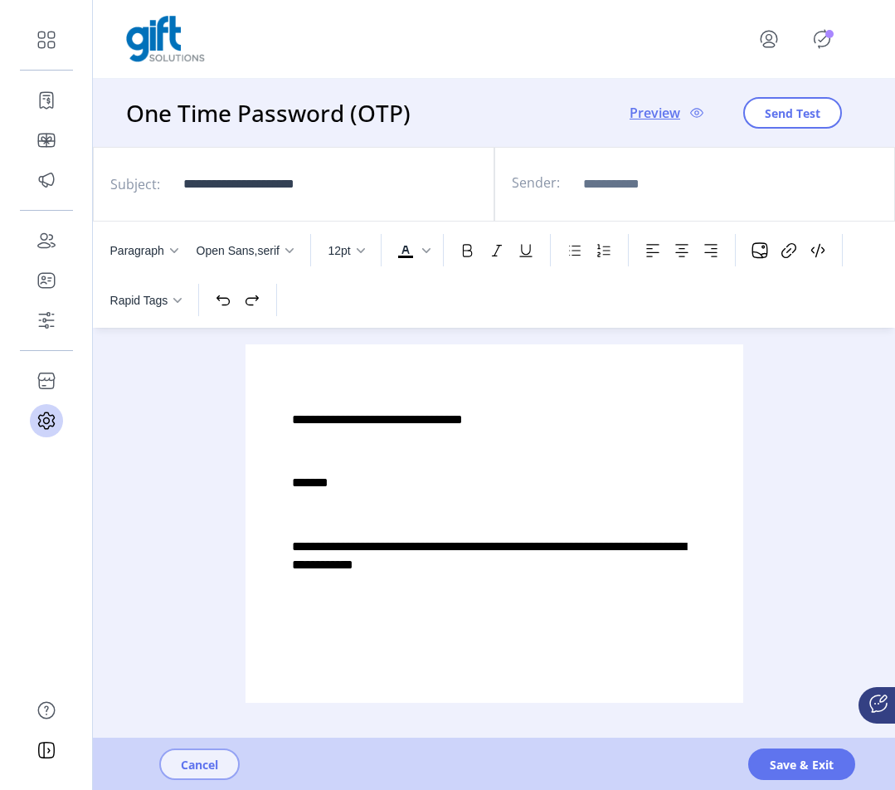
click at [192, 765] on span "Cancel" at bounding box center [199, 764] width 37 height 17
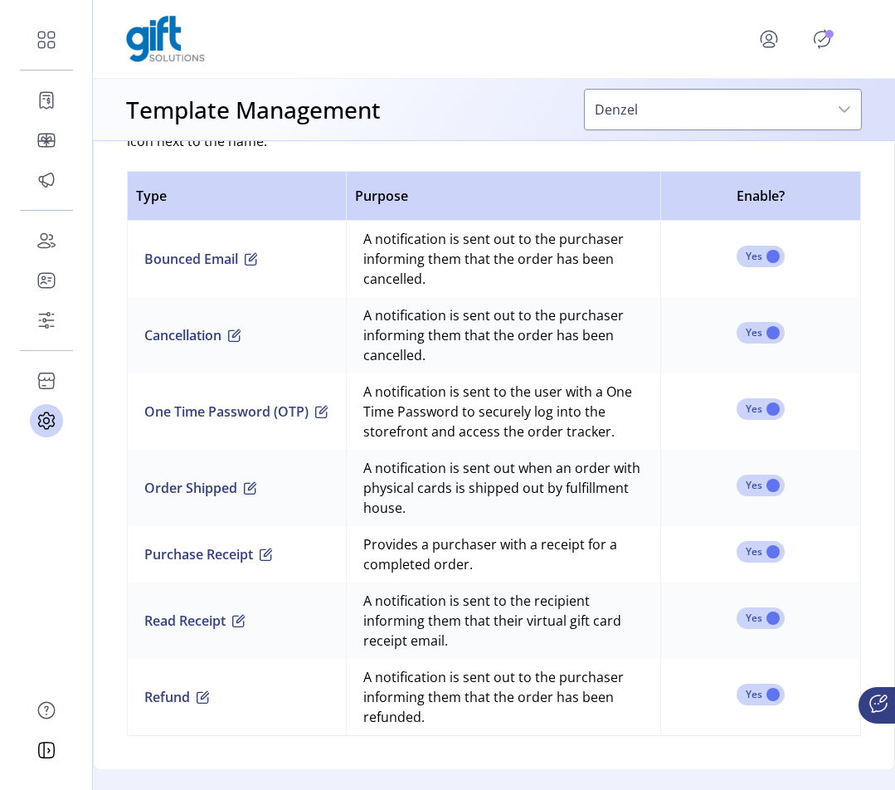
scroll to position [1133, 0]
click at [263, 557] on span "button" at bounding box center [266, 553] width 13 height 13
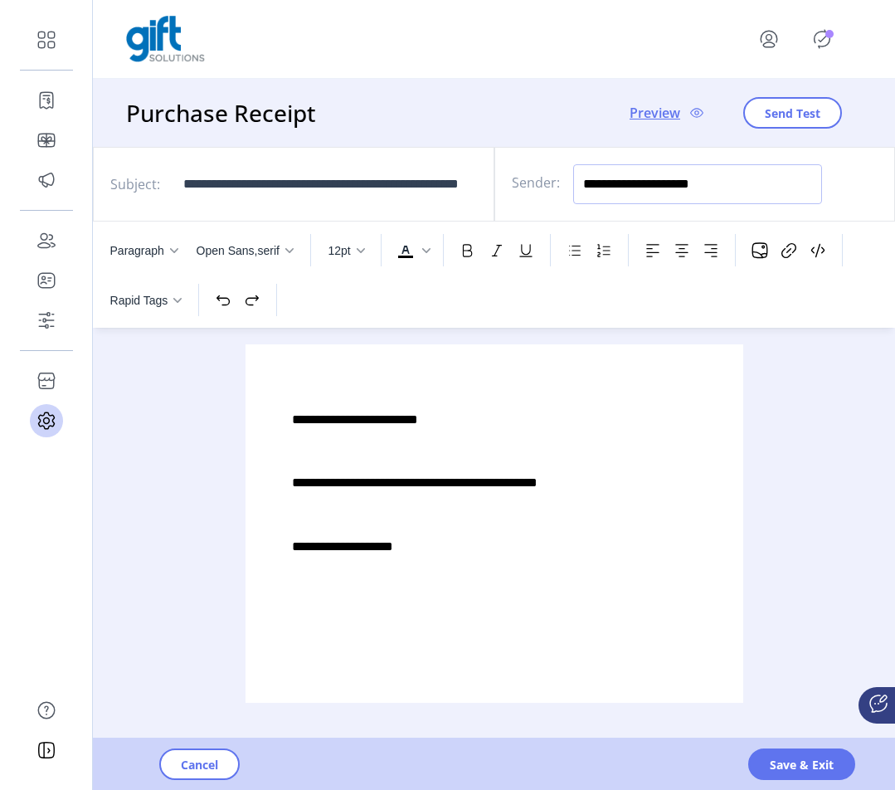
click at [774, 200] on input "**********" at bounding box center [697, 184] width 249 height 40
drag, startPoint x: 800, startPoint y: 187, endPoint x: 557, endPoint y: 181, distance: 243.1
click at [557, 181] on div "**********" at bounding box center [694, 184] width 401 height 75
click at [782, 468] on div "Paragraph Open Sans,serif 12pt To open the popup, press Shift+Enter Rapid Tags …" at bounding box center [494, 470] width 802 height 498
click at [690, 187] on input "Sender:" at bounding box center [697, 184] width 249 height 40
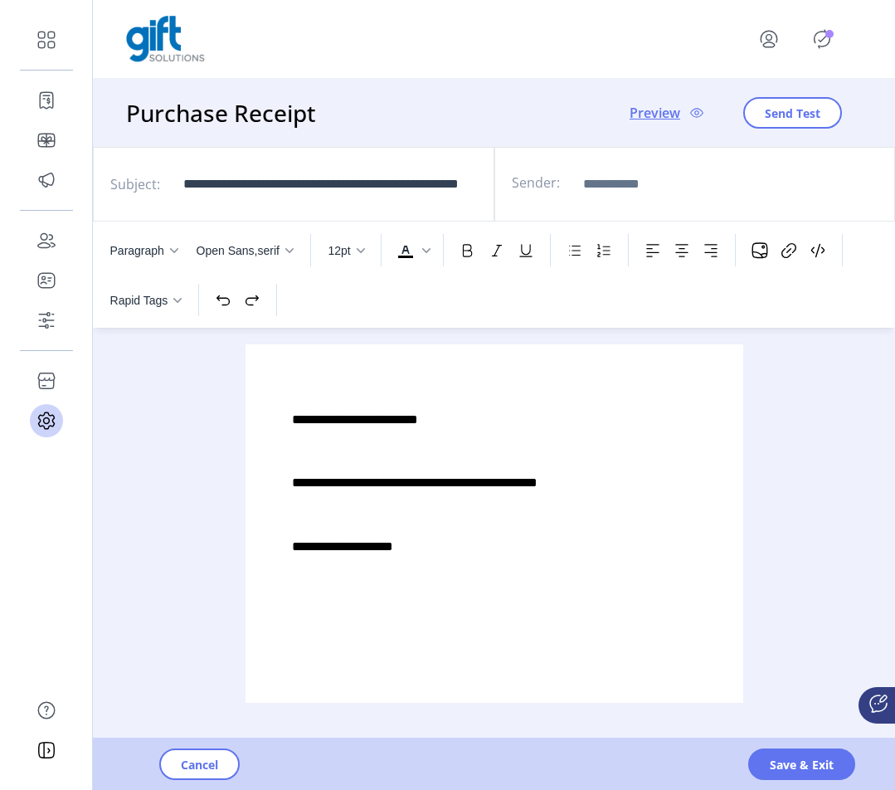
click at [890, 511] on div "Paragraph Open Sans,serif 12pt To open the popup, press Shift+Enter Rapid Tags …" at bounding box center [494, 470] width 802 height 498
click at [793, 768] on span "Save & Exit" at bounding box center [802, 764] width 64 height 17
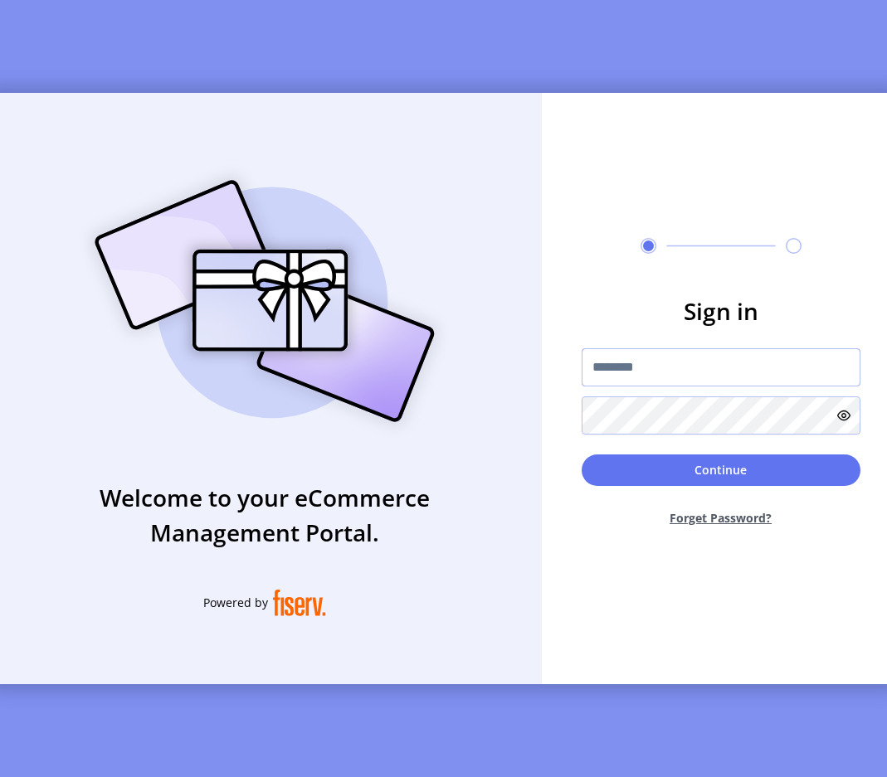
type input "**********"
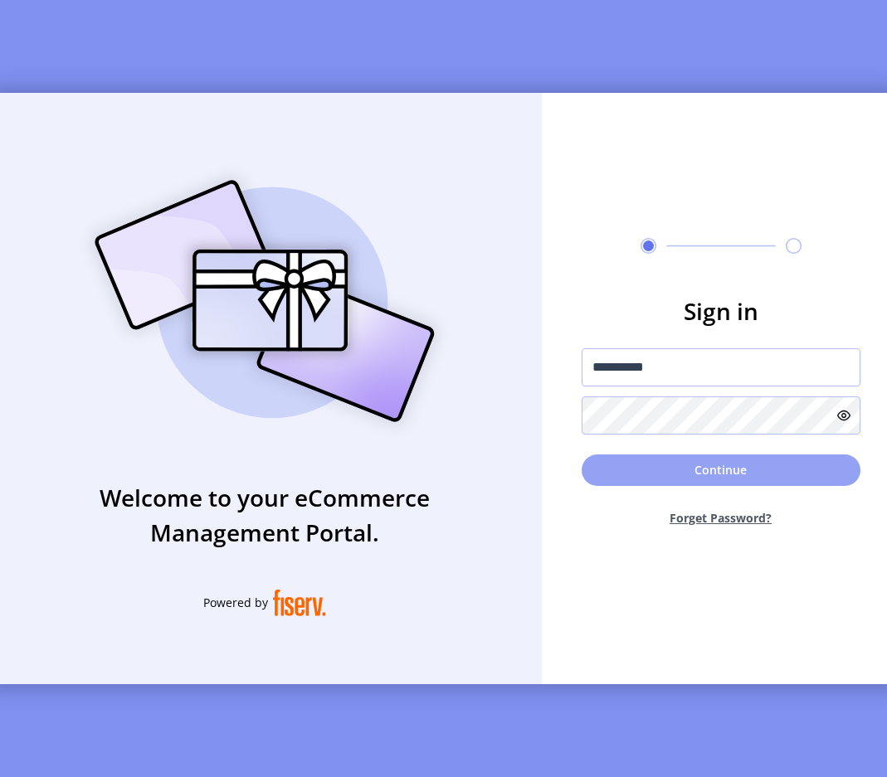
click at [676, 476] on button "Continue" at bounding box center [720, 470] width 279 height 32
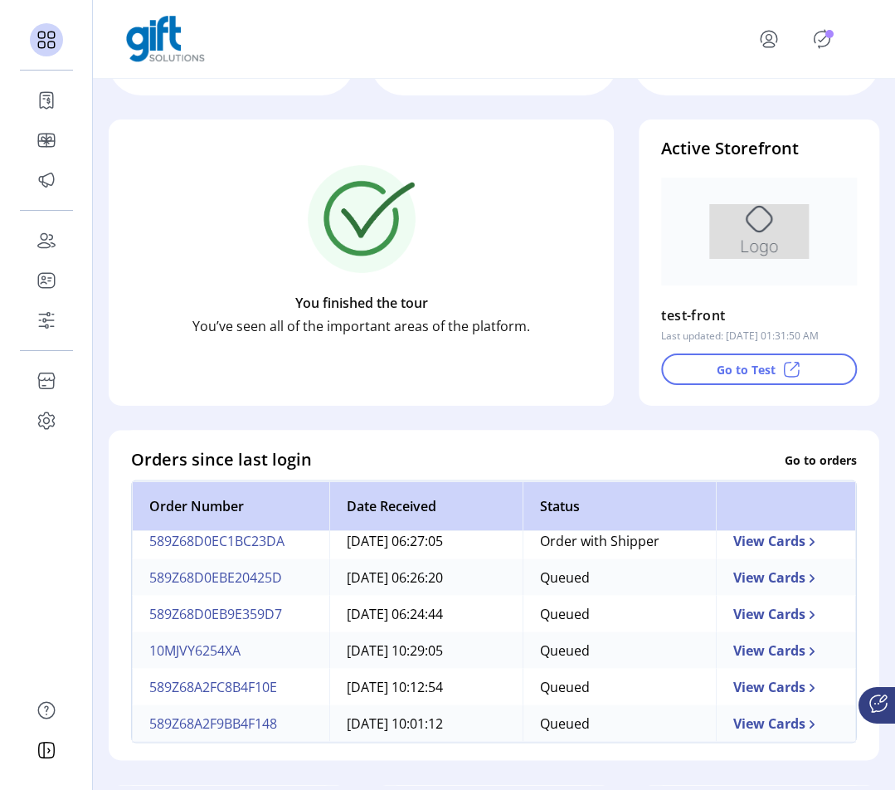
scroll to position [260, 0]
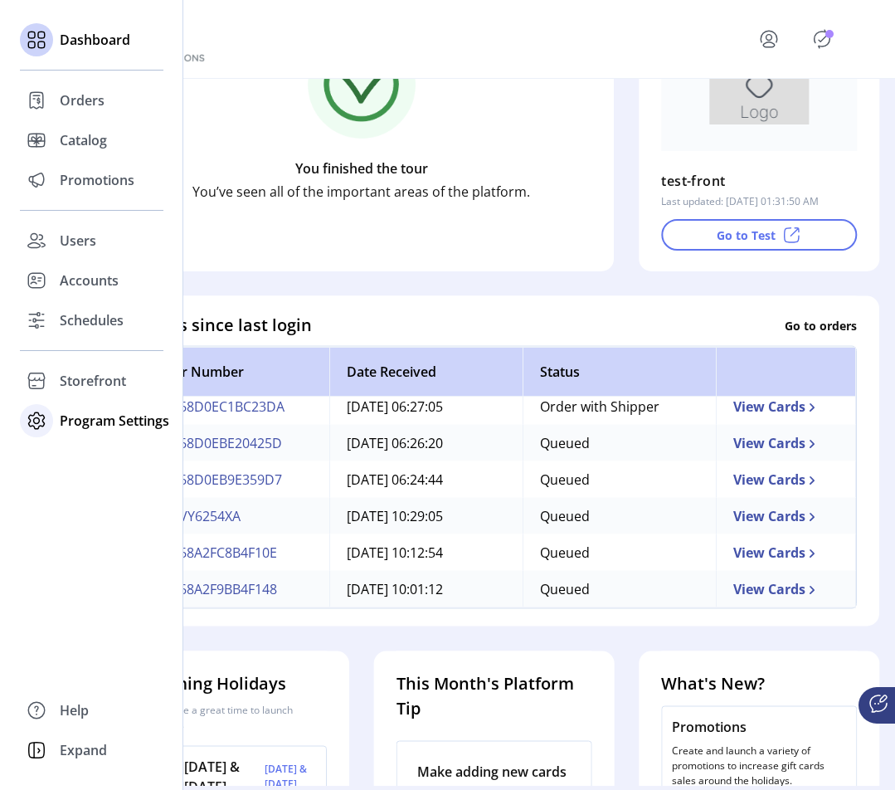
click at [75, 426] on span "Program Settings" at bounding box center [114, 421] width 109 height 20
click at [115, 451] on span "Templates" at bounding box center [93, 454] width 66 height 20
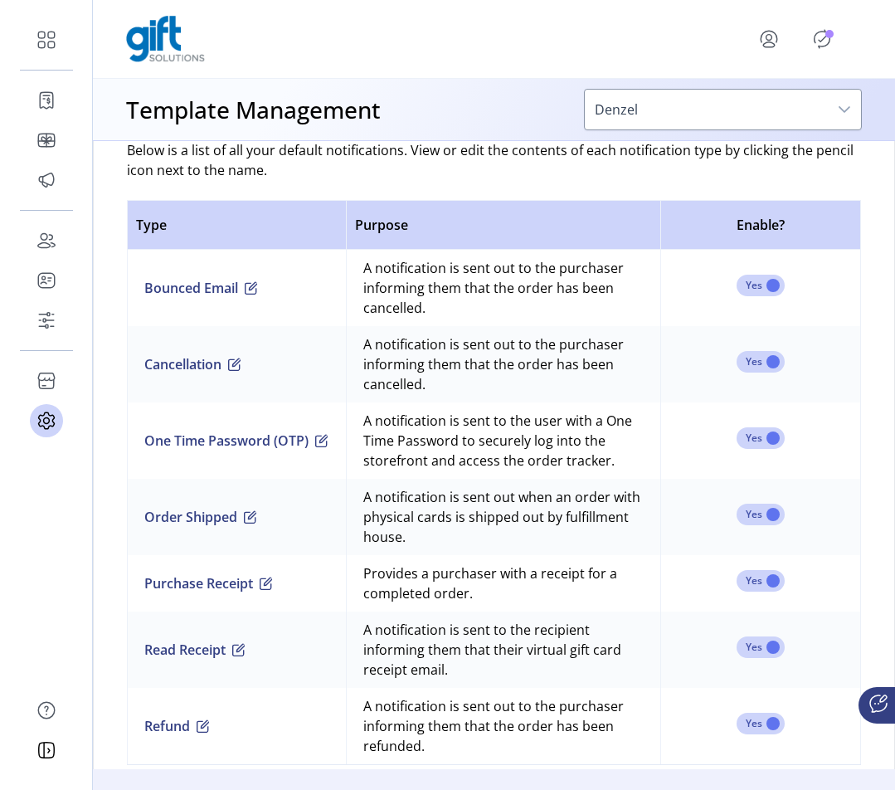
scroll to position [1106, 0]
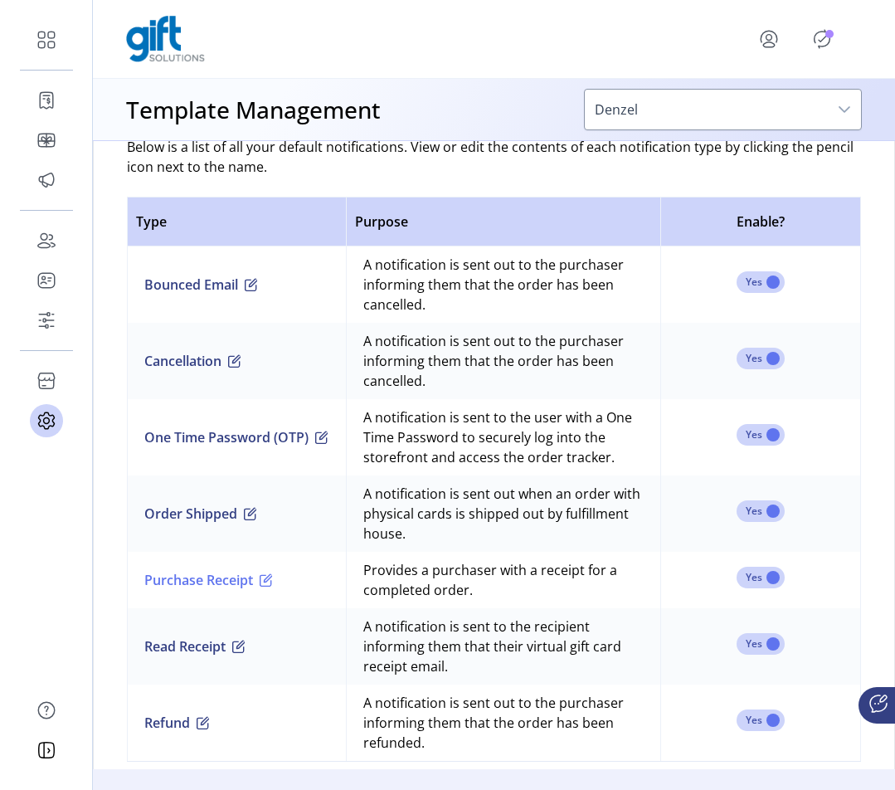
click at [271, 581] on span "button" at bounding box center [266, 579] width 13 height 13
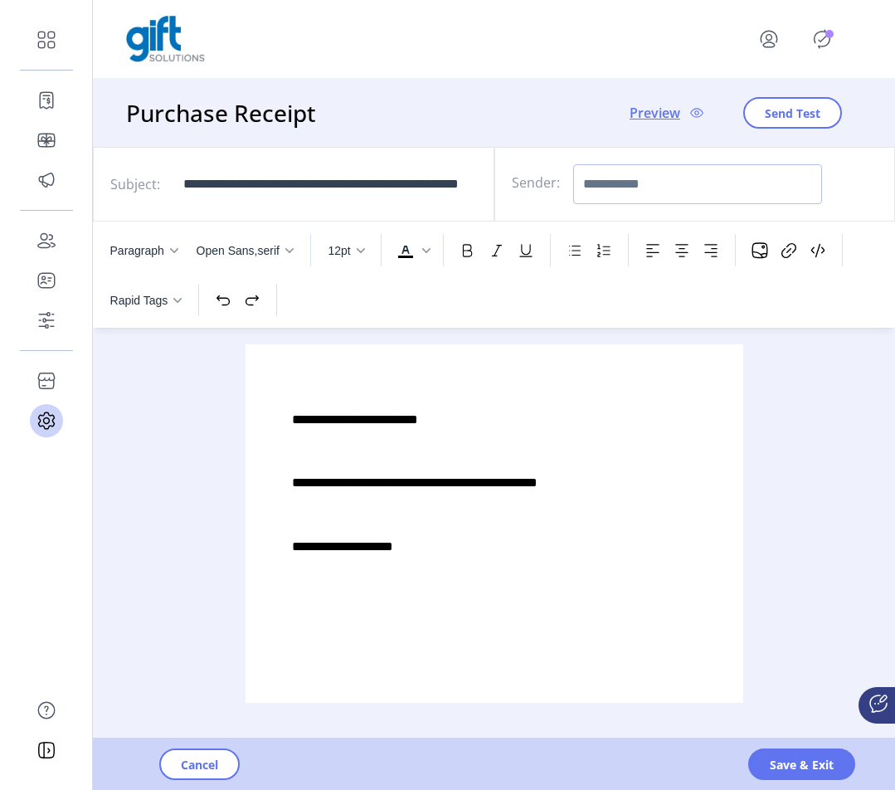
click at [639, 192] on input "Sender:" at bounding box center [697, 184] width 249 height 40
type input "*"
type input "******"
click at [799, 770] on span "Save & Exit" at bounding box center [802, 764] width 64 height 17
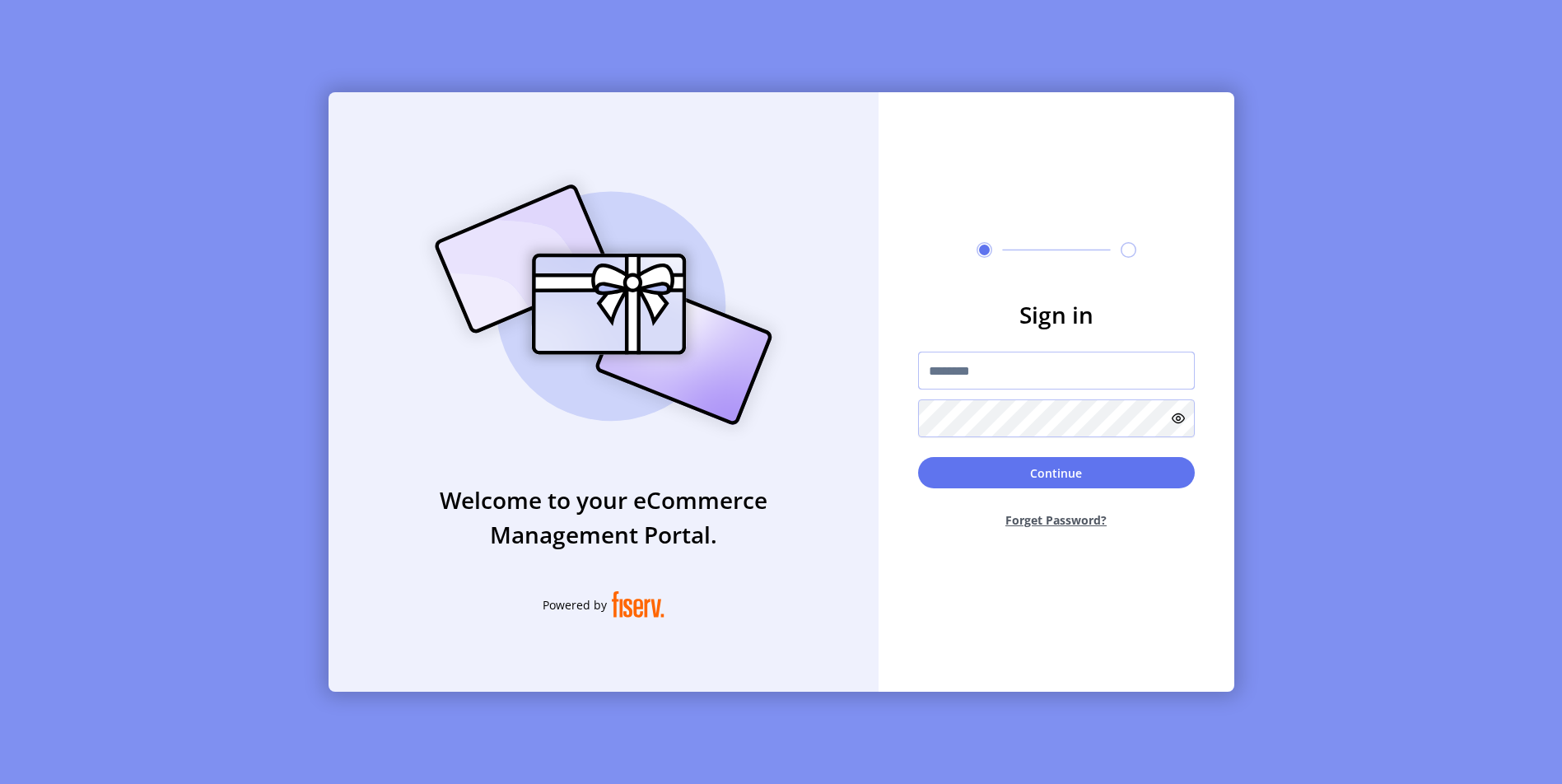
type input "*********"
click at [1035, 469] on button "Continue" at bounding box center [1057, 472] width 277 height 32
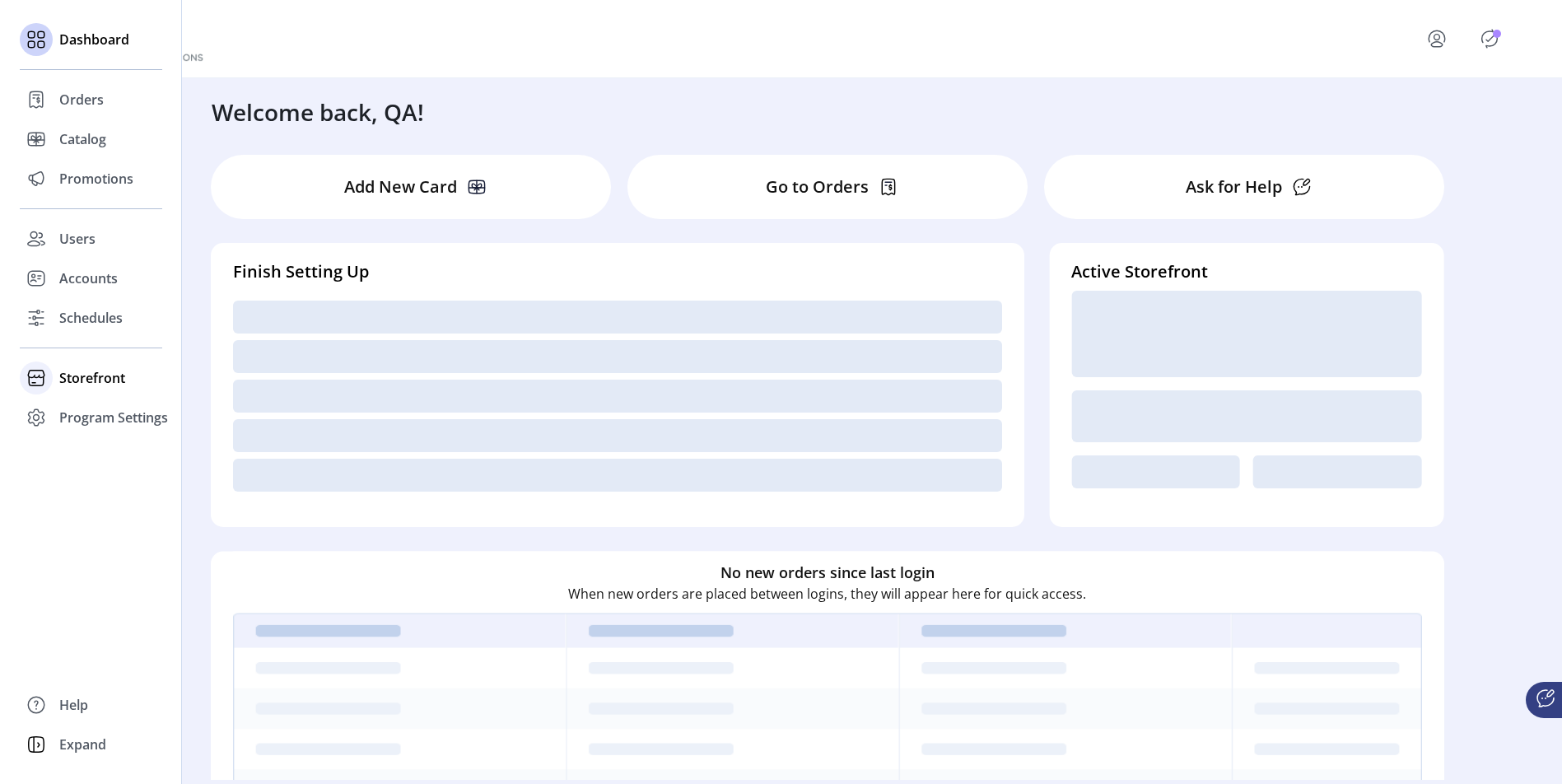
click at [97, 376] on span "Storefront" at bounding box center [92, 378] width 66 height 20
click at [103, 409] on span "Configuration" at bounding box center [102, 411] width 86 height 20
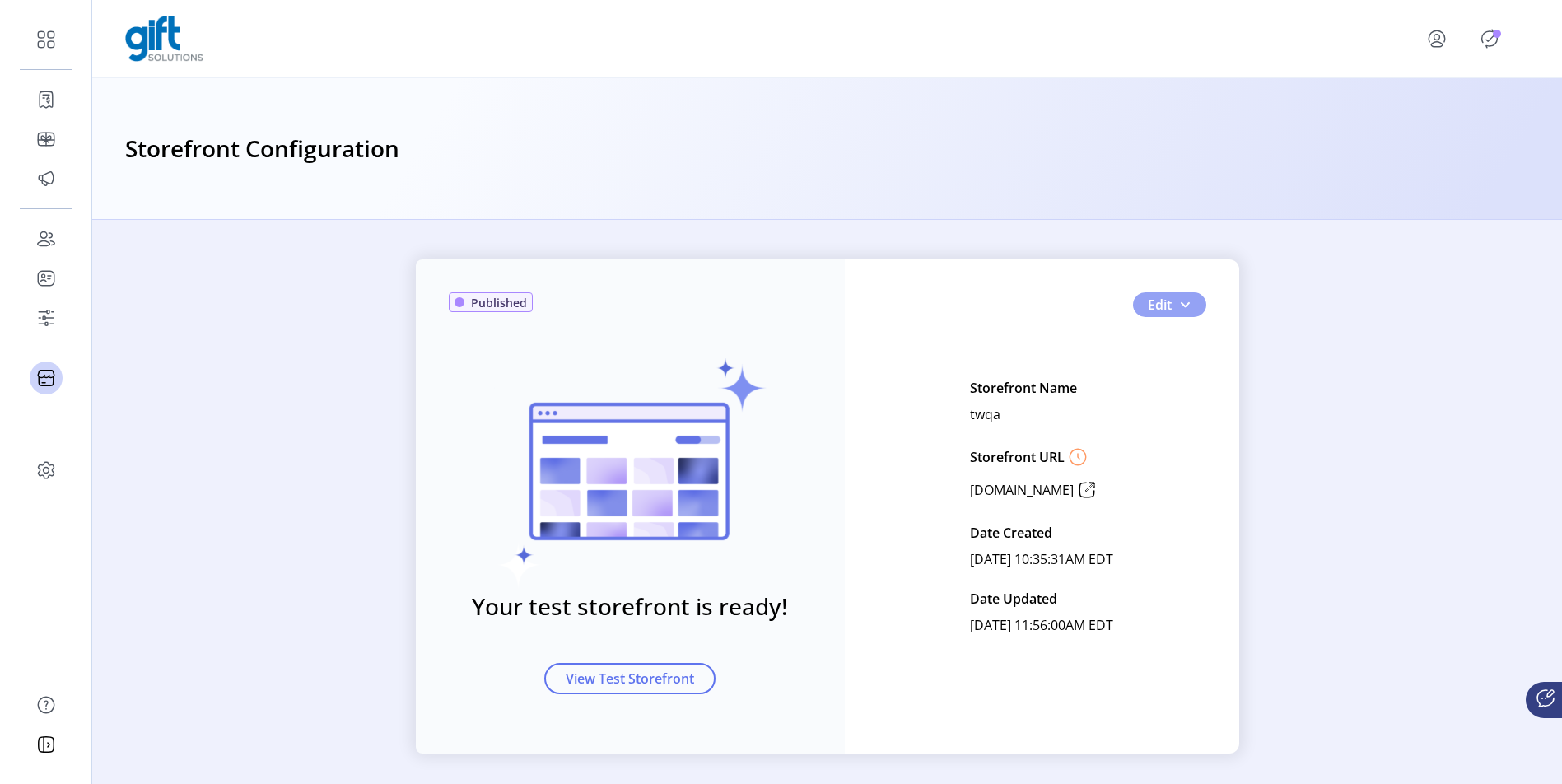
click at [1183, 307] on span "button" at bounding box center [1185, 304] width 13 height 13
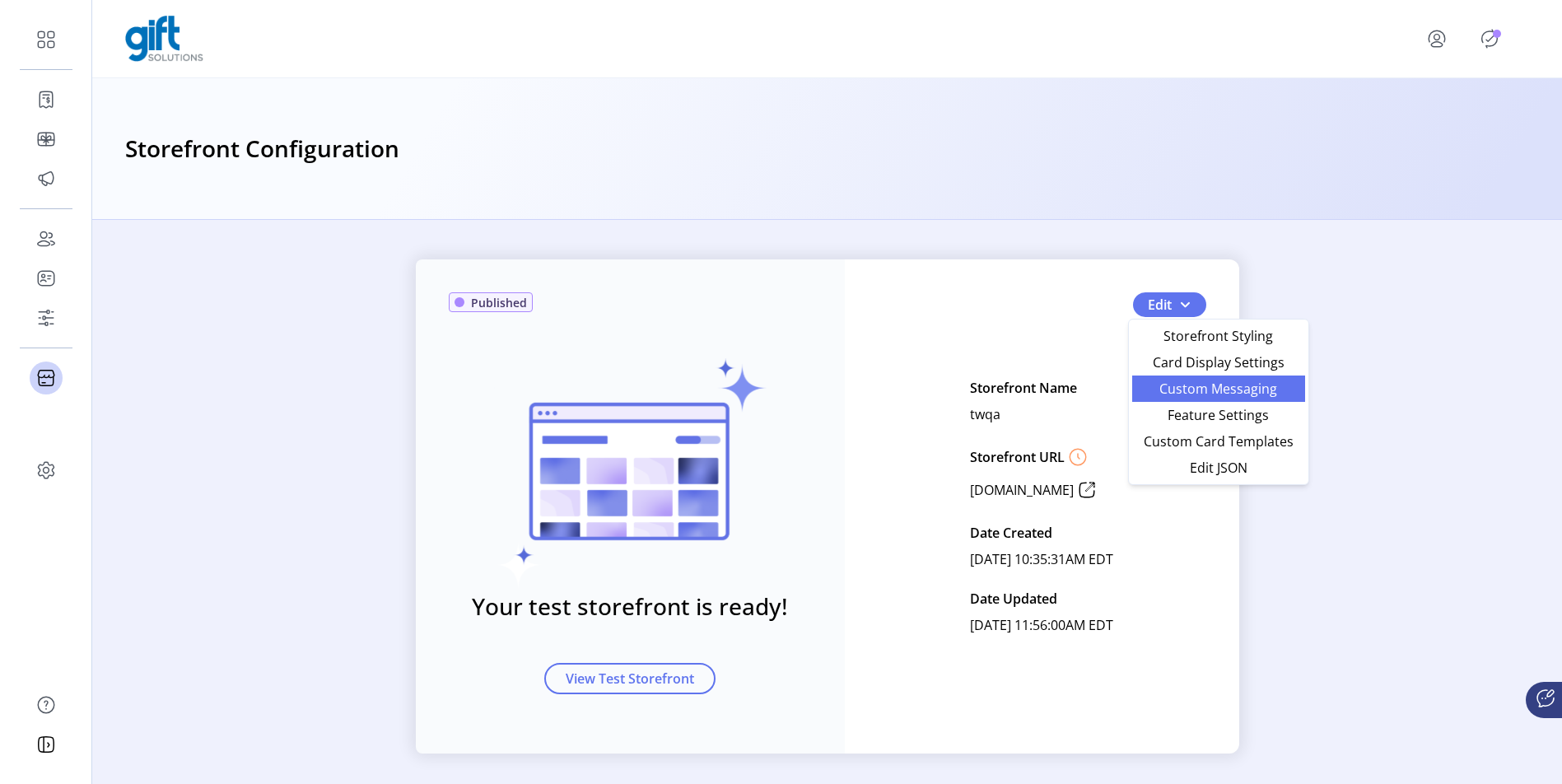
click at [1227, 393] on span "Custom Messaging" at bounding box center [1218, 388] width 153 height 13
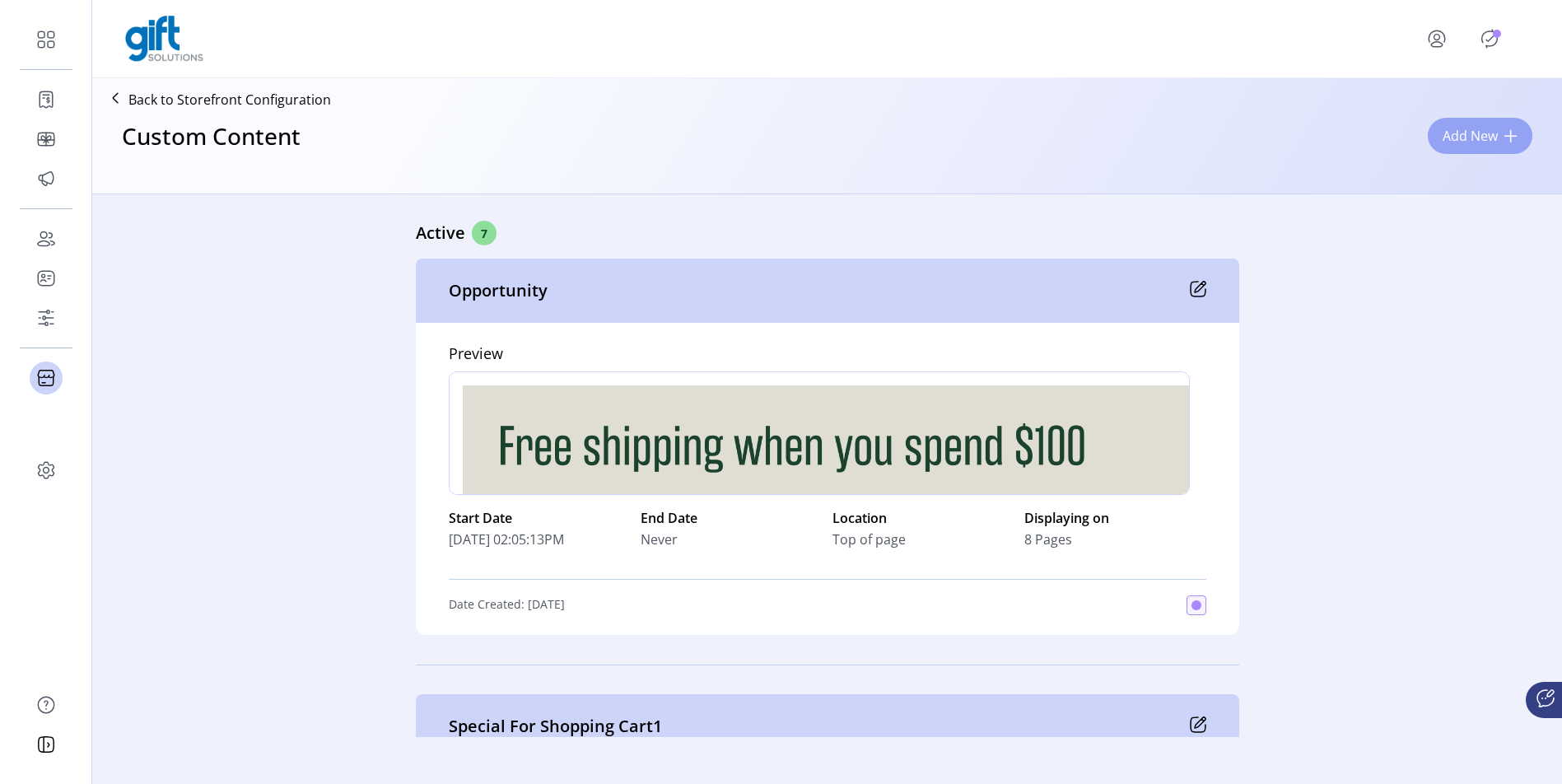
click at [1488, 139] on span "Add New" at bounding box center [1471, 136] width 56 height 20
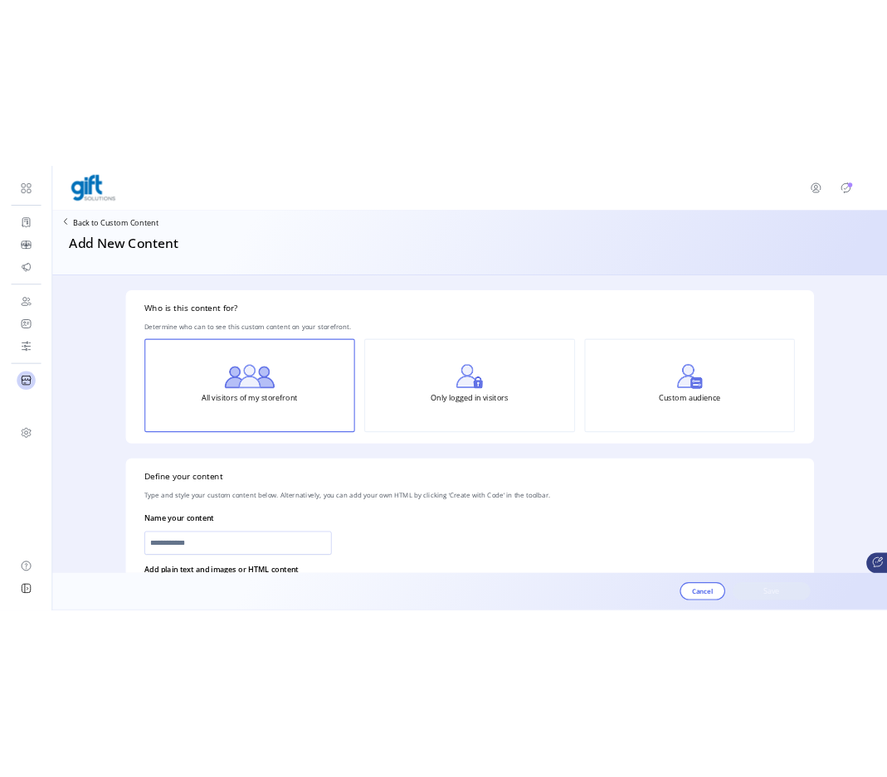
scroll to position [294, 0]
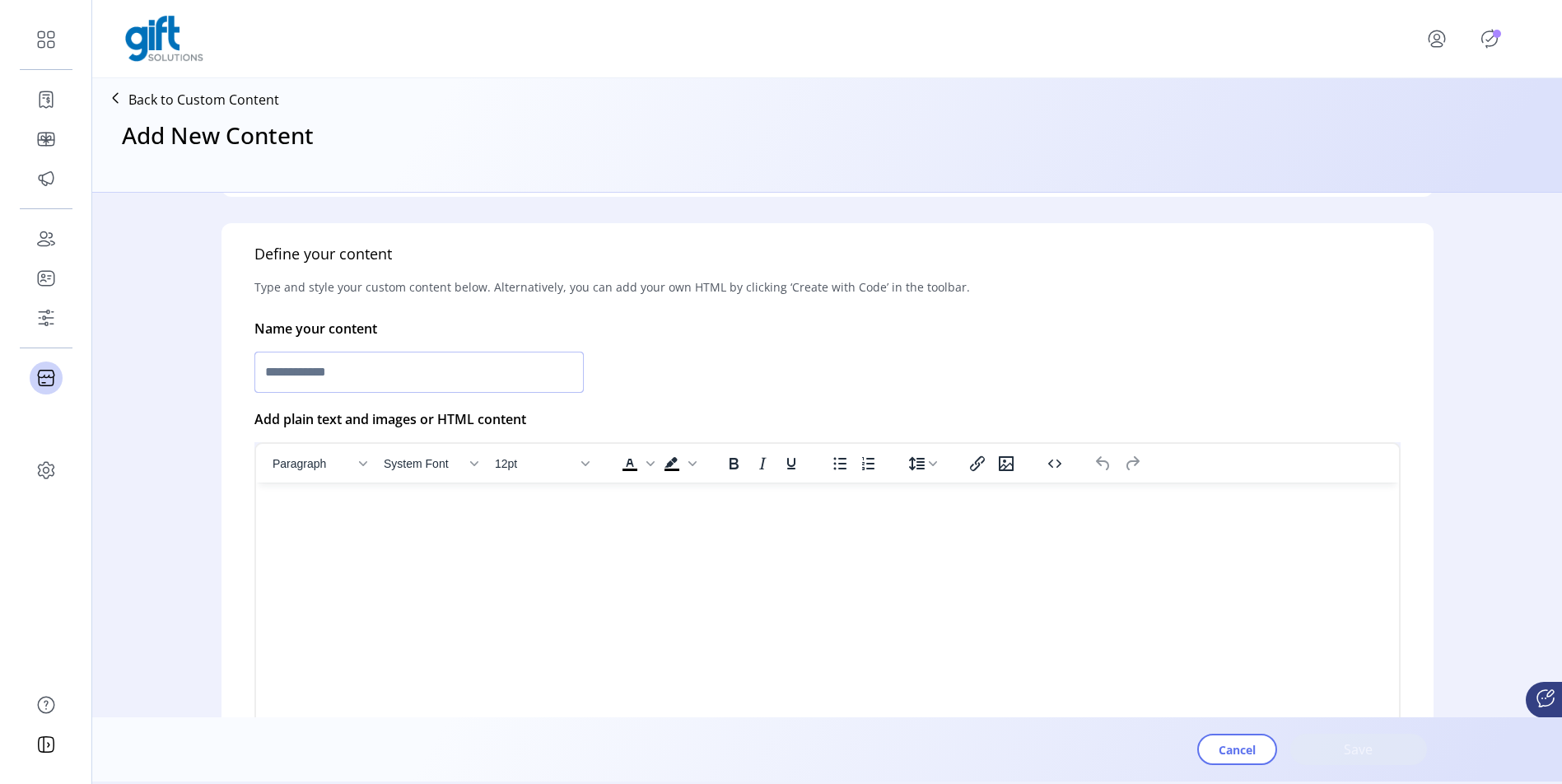
click at [434, 372] on input "text" at bounding box center [419, 371] width 330 height 41
click at [1014, 468] on icon "Insert/edit image" at bounding box center [1007, 463] width 20 height 20
type input "****"
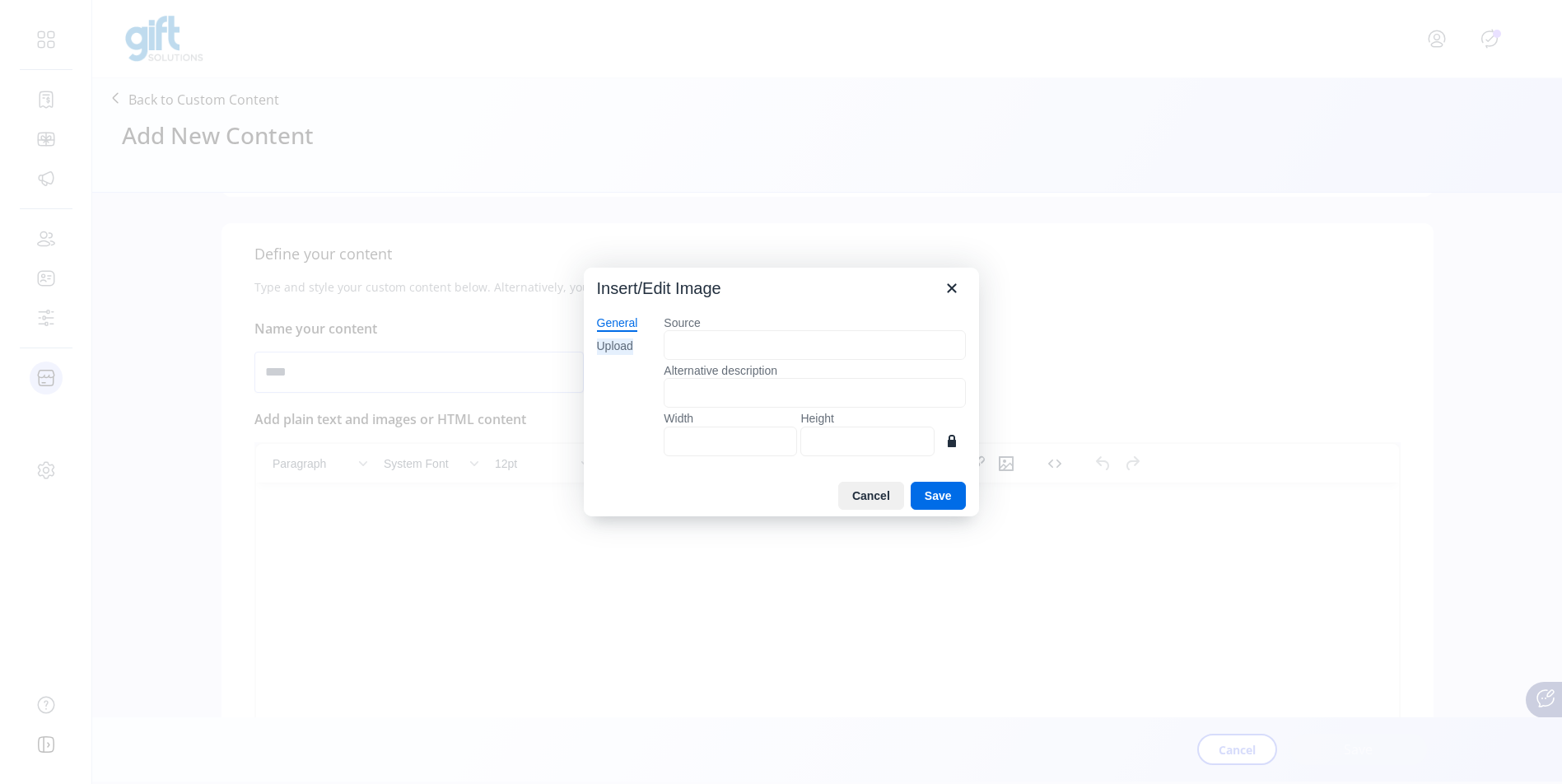
click at [628, 344] on div "Upload" at bounding box center [615, 346] width 36 height 17
click at [822, 402] on button "Browse for an image" at bounding box center [815, 402] width 142 height 28
click at [958, 295] on icon "Close" at bounding box center [952, 288] width 20 height 20
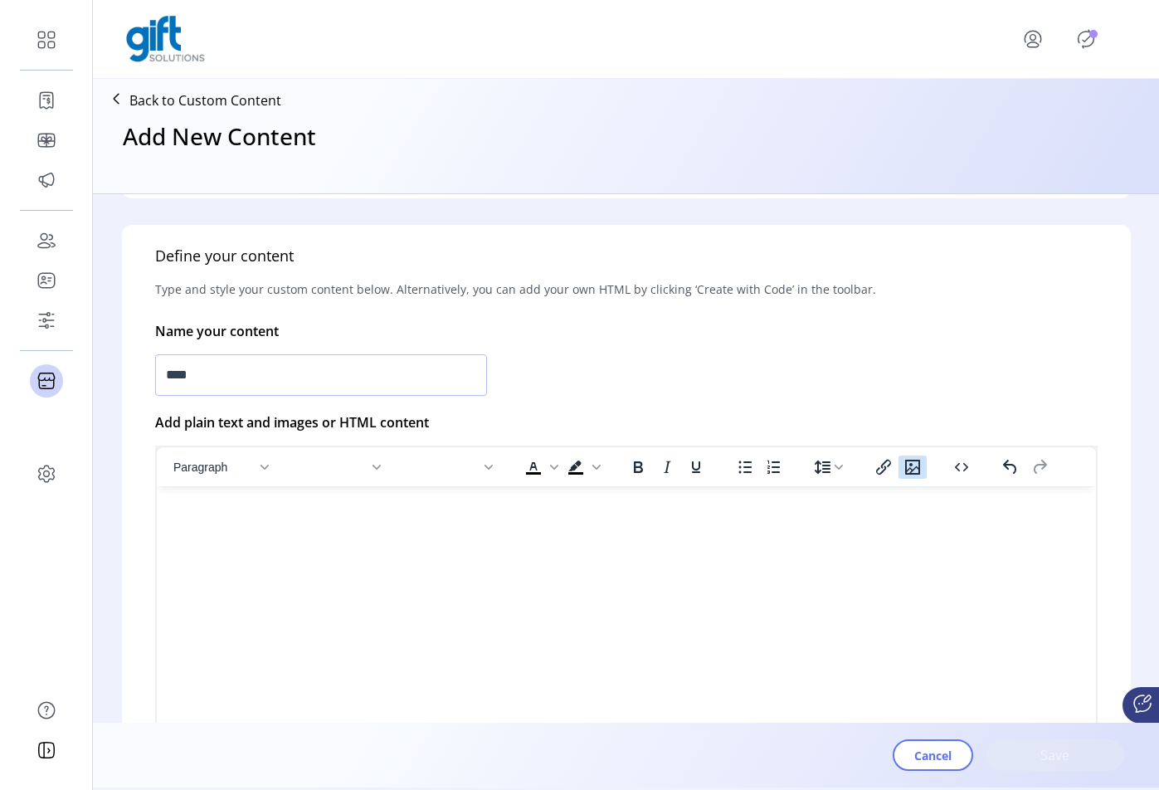
click at [919, 470] on icon "Insert/edit image" at bounding box center [912, 466] width 15 height 15
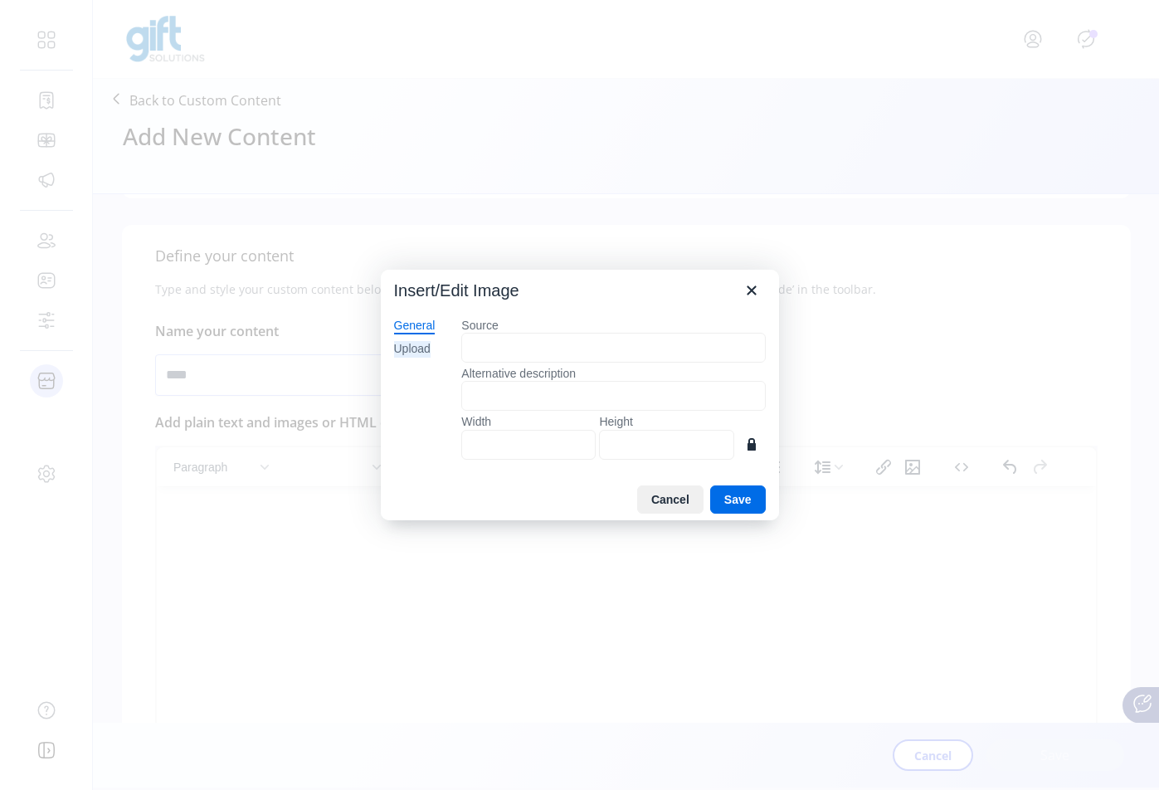
click at [416, 348] on div "Upload" at bounding box center [412, 349] width 36 height 17
click at [624, 399] on button "Browse for an image" at bounding box center [613, 405] width 143 height 28
click at [642, 412] on button "Browse for an image" at bounding box center [613, 405] width 143 height 28
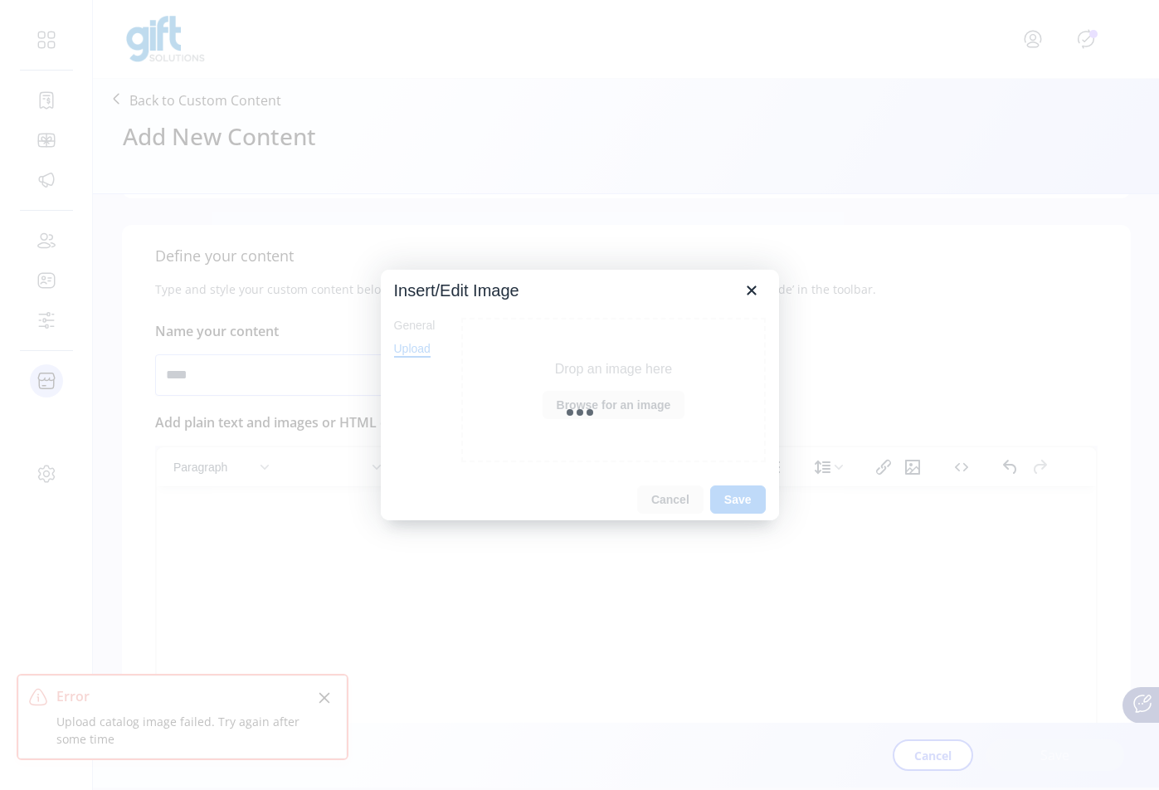
click at [1156, 160] on div at bounding box center [579, 395] width 1159 height 790
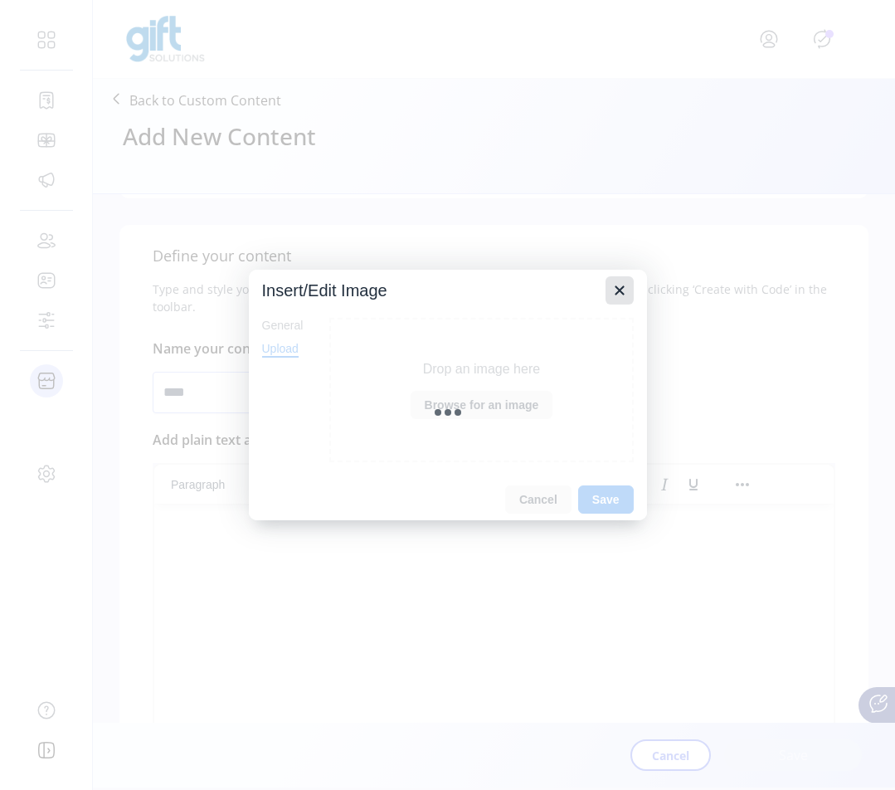
drag, startPoint x: 623, startPoint y: 298, endPoint x: 640, endPoint y: 294, distance: 17.9
click at [624, 297] on icon "Close" at bounding box center [620, 290] width 20 height 20
